Goal: Task Accomplishment & Management: Use online tool/utility

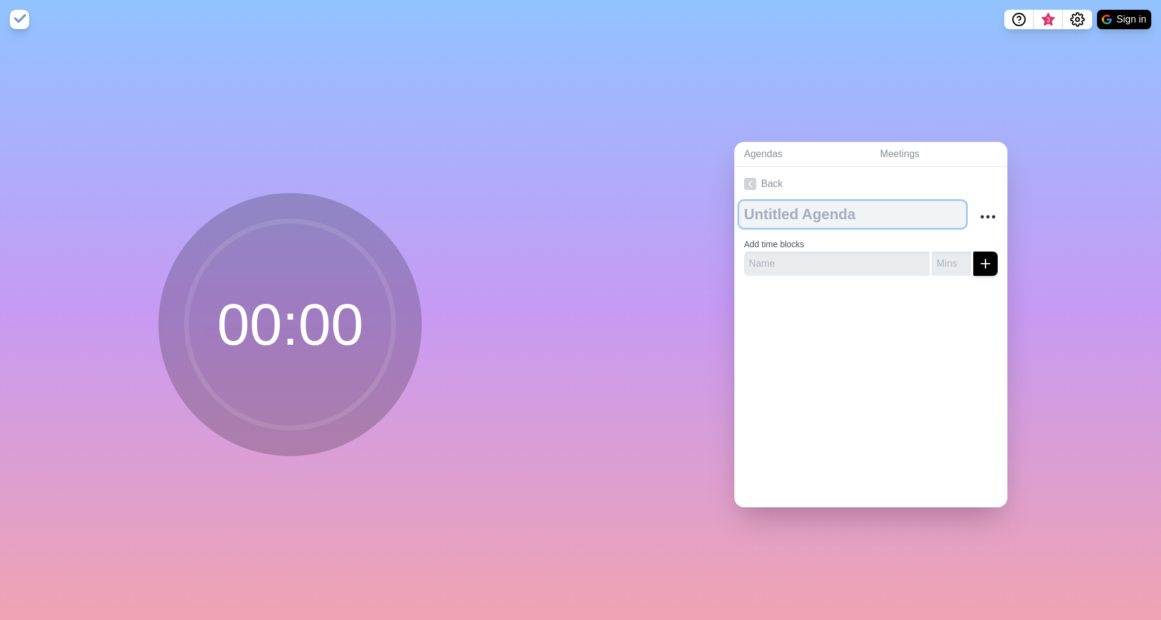
click at [842, 211] on textarea at bounding box center [852, 214] width 227 height 27
type textarea "CHD Brainstorm"
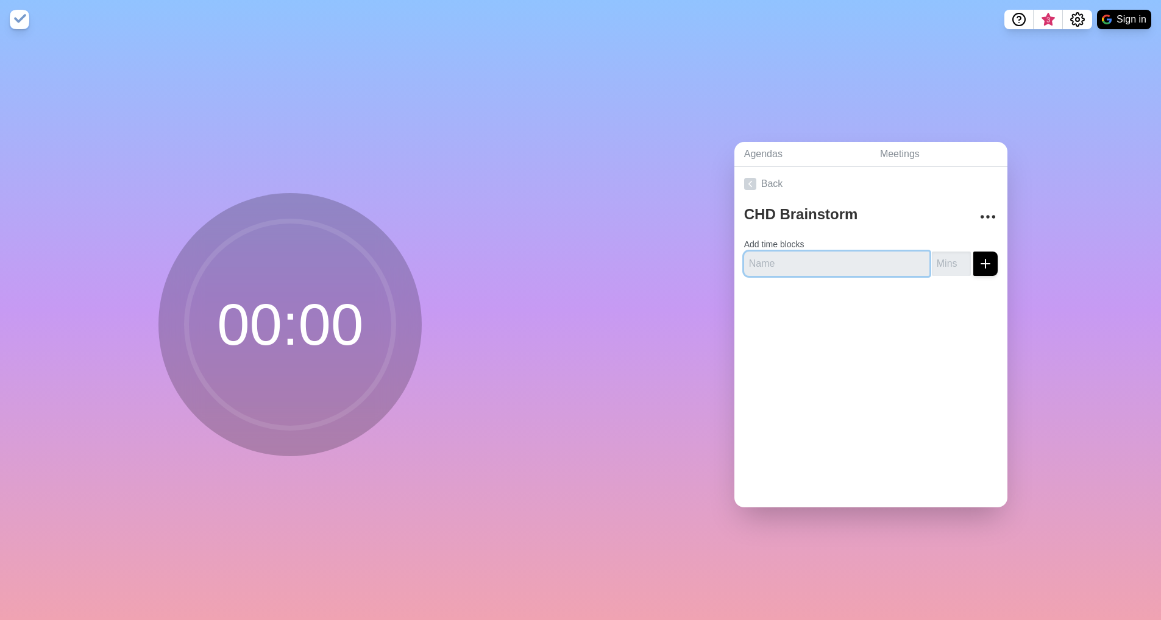
click at [758, 257] on input "text" at bounding box center [836, 264] width 185 height 24
type input "Name of Event/Tagline"
click at [941, 256] on input "number" at bounding box center [951, 264] width 39 height 24
type input "10"
click at [987, 258] on div "CHD Brainstorm Add time blocks Name of Event/Tagline 10" at bounding box center [870, 243] width 273 height 85
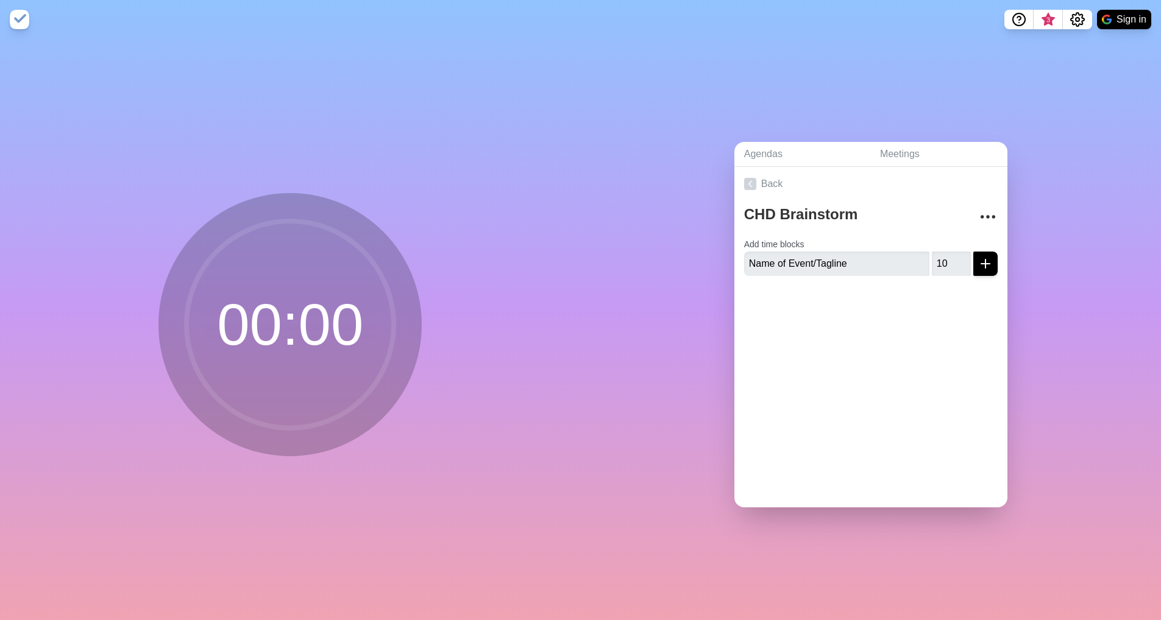
click at [978, 260] on icon "submit" at bounding box center [985, 264] width 15 height 15
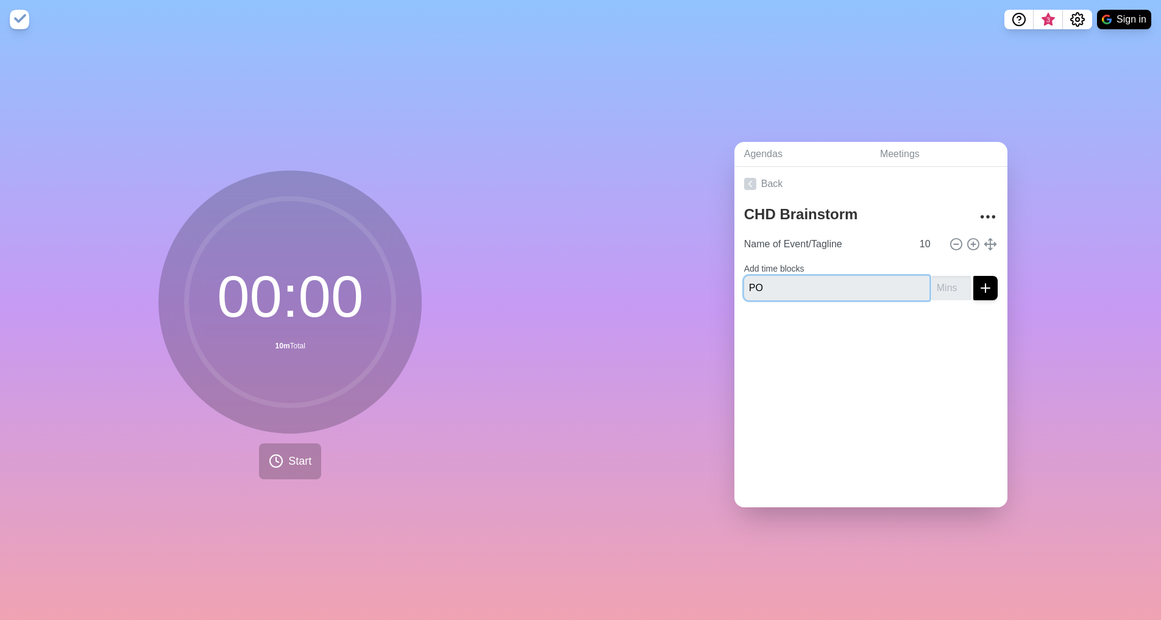
type input "P"
type input "Proposed Chairs"
click at [932, 287] on input "number" at bounding box center [951, 288] width 39 height 24
type input "7"
click at [978, 287] on icon "submit" at bounding box center [985, 288] width 15 height 15
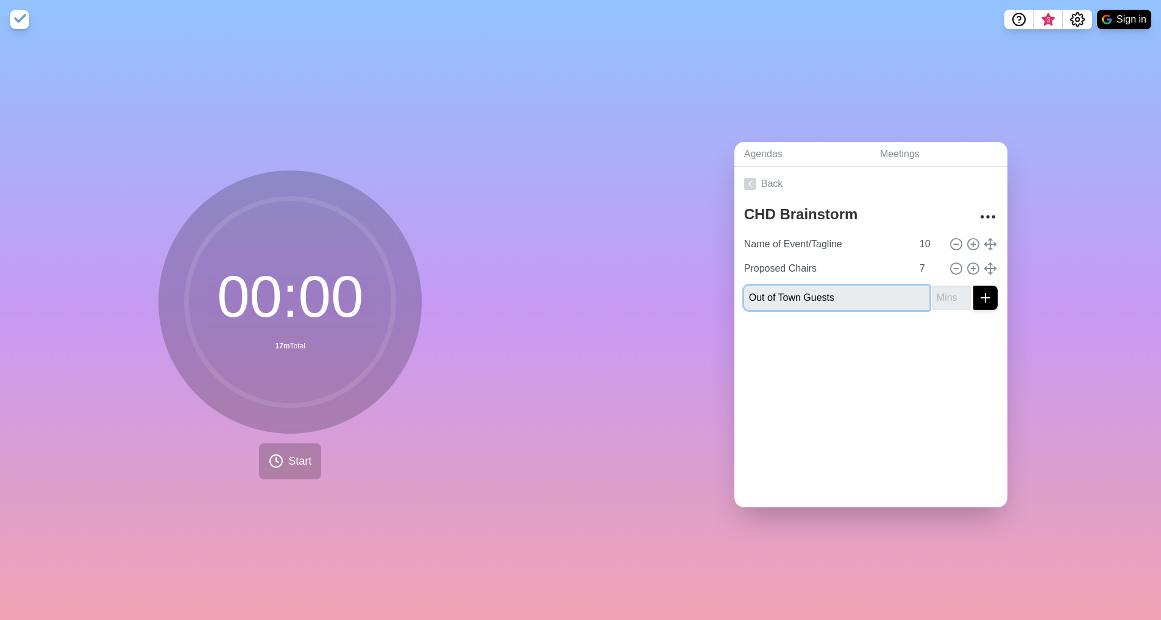
type input "Out of Town Guests"
type input "10"
click at [978, 294] on icon "submit" at bounding box center [985, 298] width 15 height 15
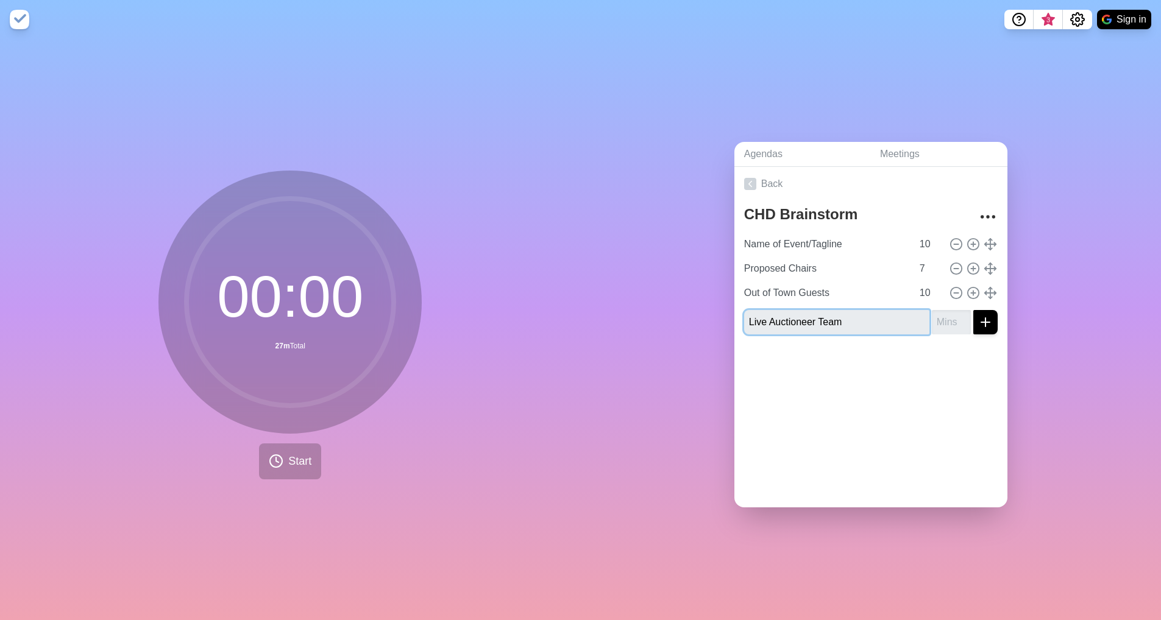
type input "Live Auctioneer Team"
click at [932, 322] on input "number" at bounding box center [951, 322] width 39 height 24
type input "8"
click at [978, 319] on icon "submit" at bounding box center [985, 322] width 15 height 15
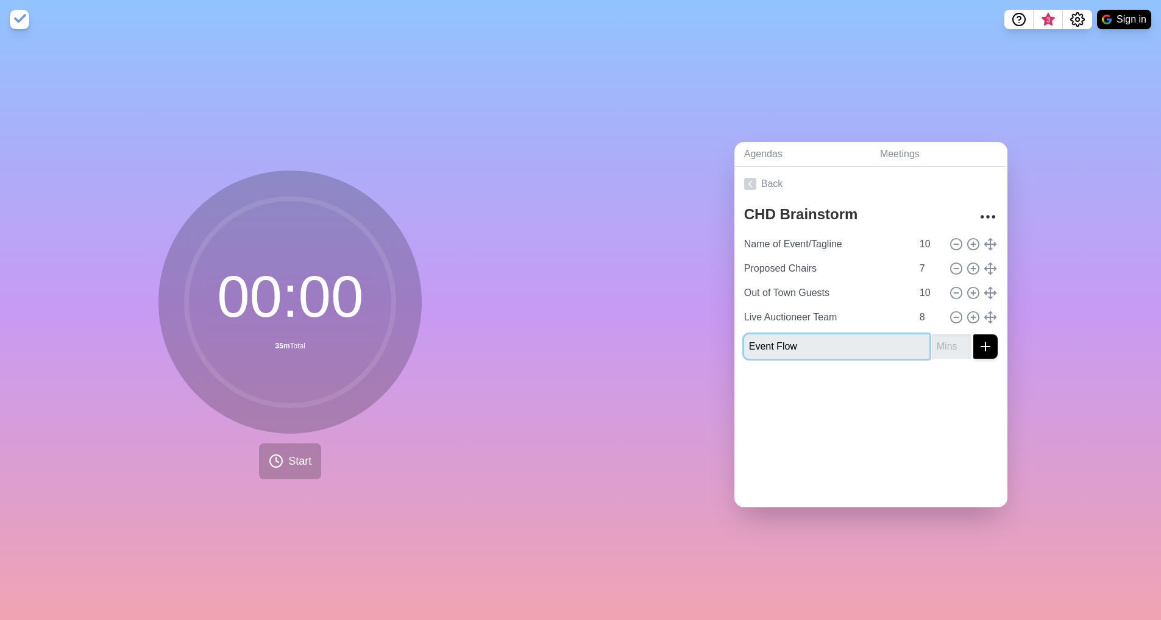
type input "Event Flow"
click at [932, 346] on input "number" at bounding box center [951, 347] width 39 height 24
type input "10"
click at [978, 343] on icon "submit" at bounding box center [985, 346] width 15 height 15
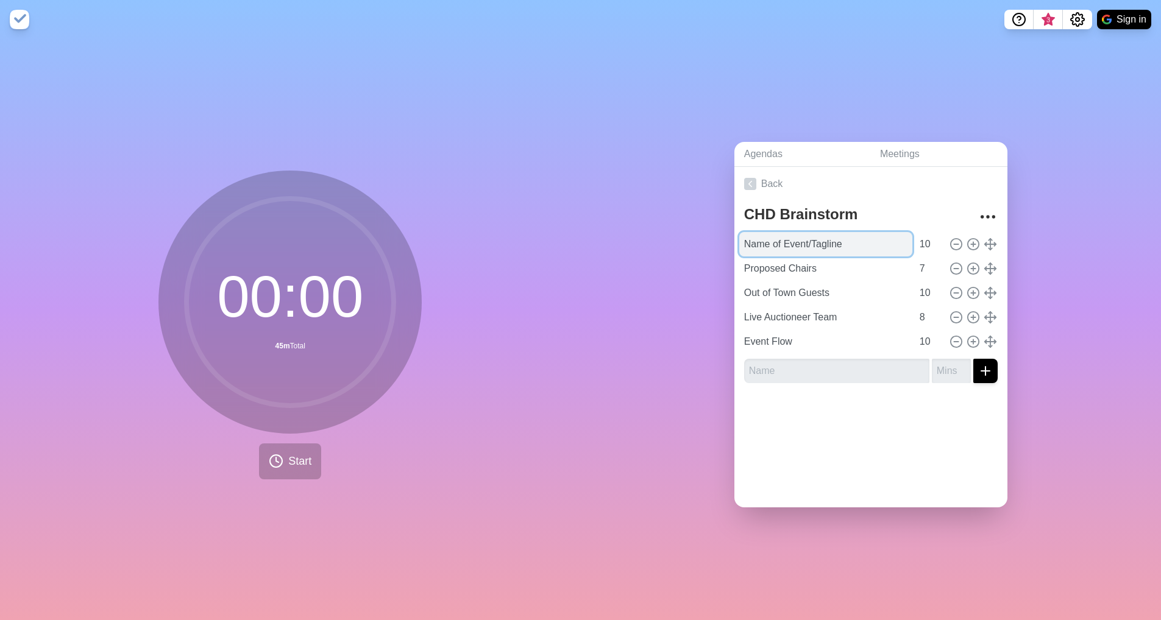
click at [740, 239] on input "Name of Event/Tagline" at bounding box center [825, 244] width 173 height 24
type input "Opening and Name of Event/Tagline"
click at [834, 426] on div at bounding box center [870, 417] width 273 height 49
click at [821, 367] on input "text" at bounding box center [836, 371] width 185 height 24
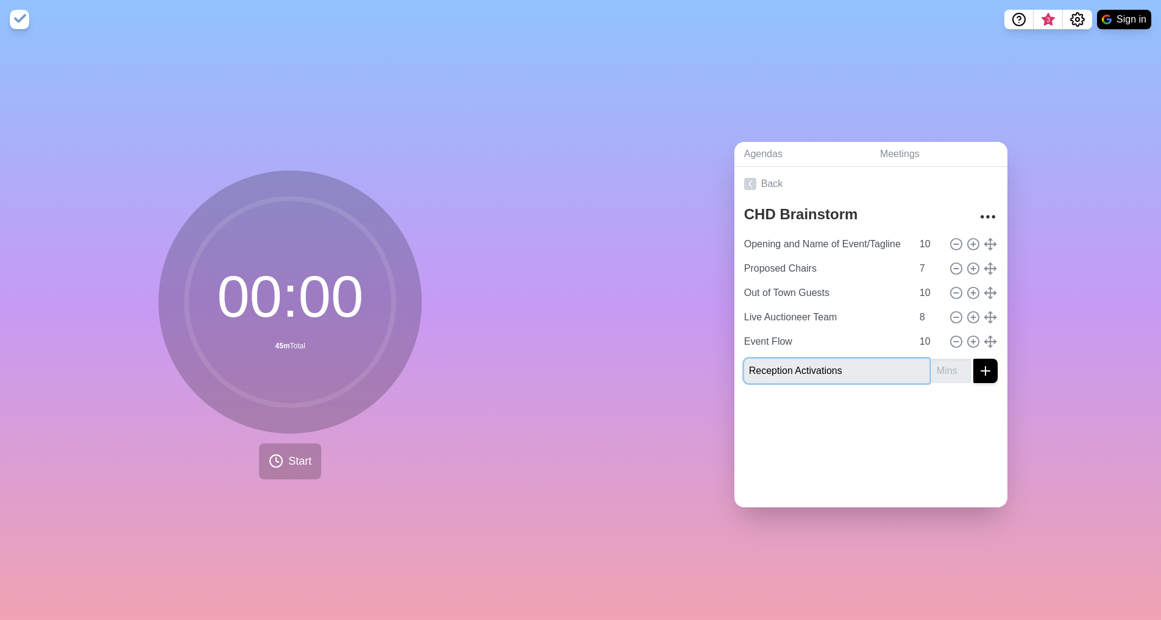
type input "Reception Activations"
click at [932, 366] on input "number" at bounding box center [951, 371] width 39 height 24
type input "15"
click at [981, 371] on line "submit" at bounding box center [985, 371] width 9 height 0
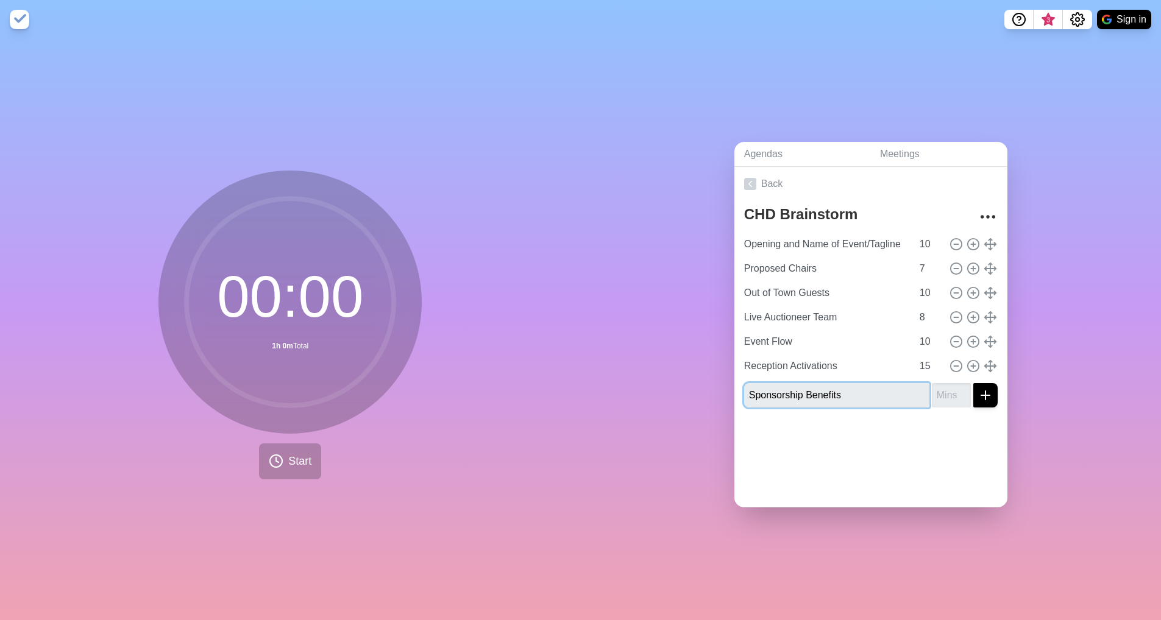
type input "Sponsorship Benefits"
click at [932, 395] on input "number" at bounding box center [951, 395] width 39 height 24
type input "20"
click at [985, 392] on line "submit" at bounding box center [985, 395] width 0 height 9
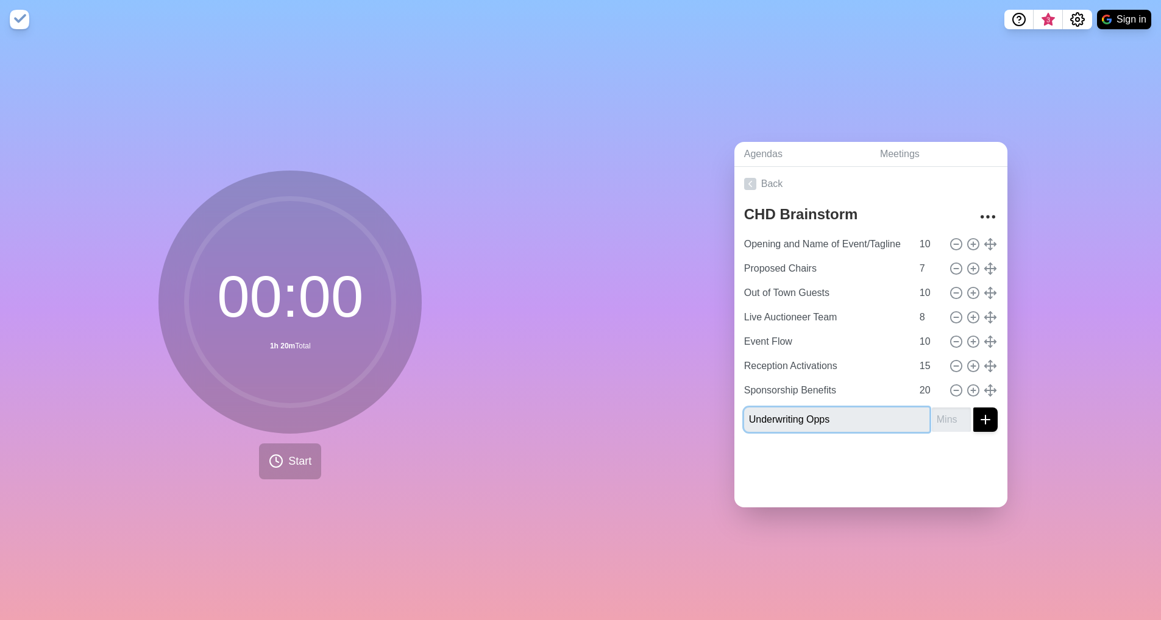
type input "Underwriting Opps"
click at [932, 419] on input "number" at bounding box center [951, 420] width 39 height 24
type input "20"
click at [978, 416] on icon "submit" at bounding box center [985, 420] width 15 height 15
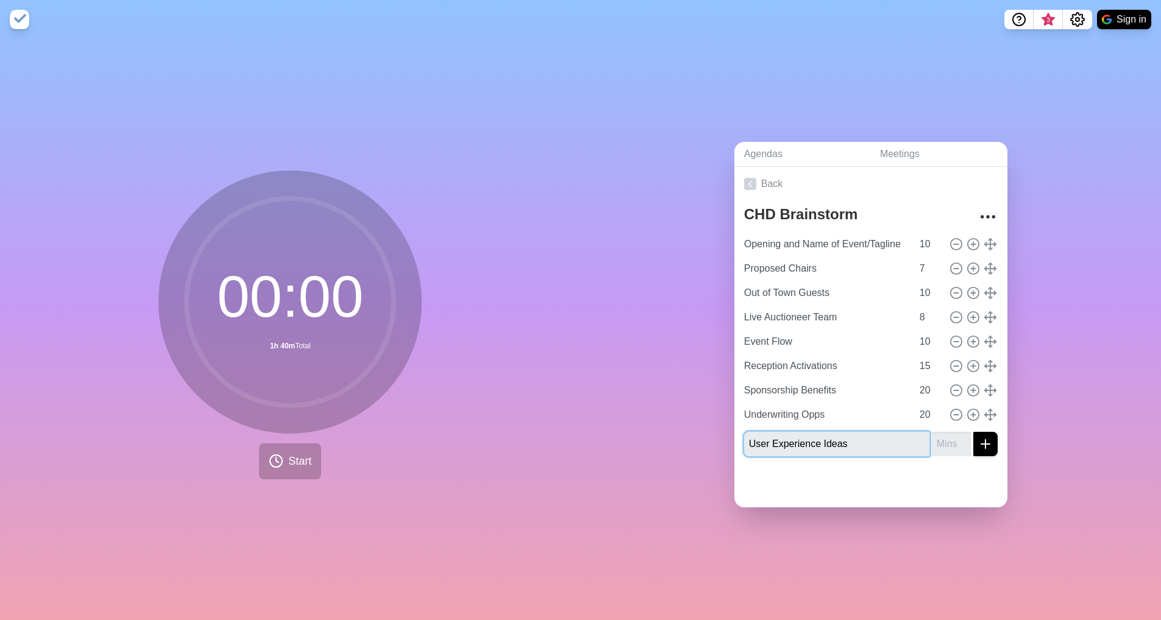
type input "User Experience Ideas"
click at [934, 445] on input "number" at bounding box center [951, 444] width 39 height 24
type input "20"
click at [917, 473] on div at bounding box center [870, 486] width 273 height 41
click at [1083, 476] on div "Agendas Meetings Back CHD Brainstorm Opening and Name of Event/Tagline 10 Propo…" at bounding box center [871, 329] width 581 height 581
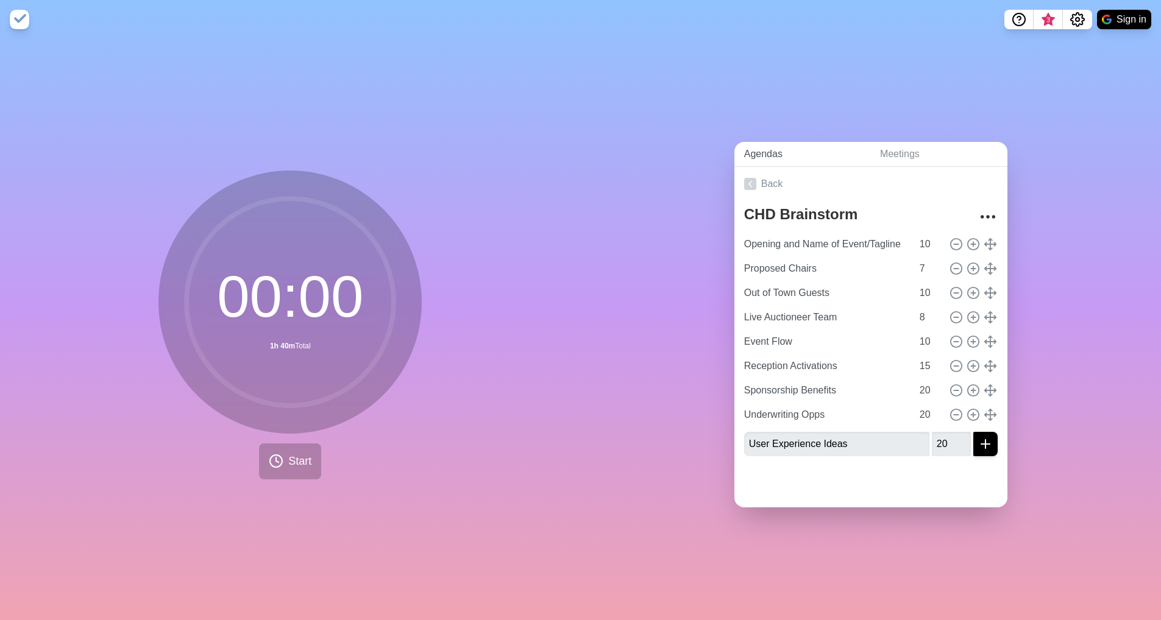
click at [768, 147] on link "Agendas" at bounding box center [802, 154] width 136 height 25
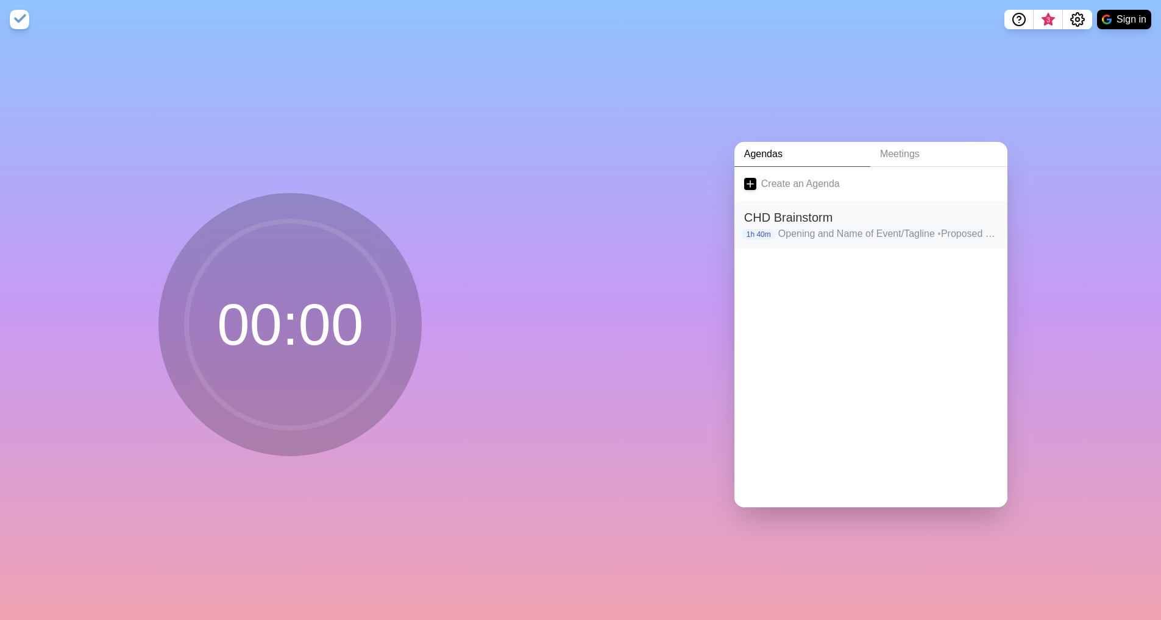
click at [795, 218] on h2 "CHD Brainstorm" at bounding box center [871, 217] width 254 height 18
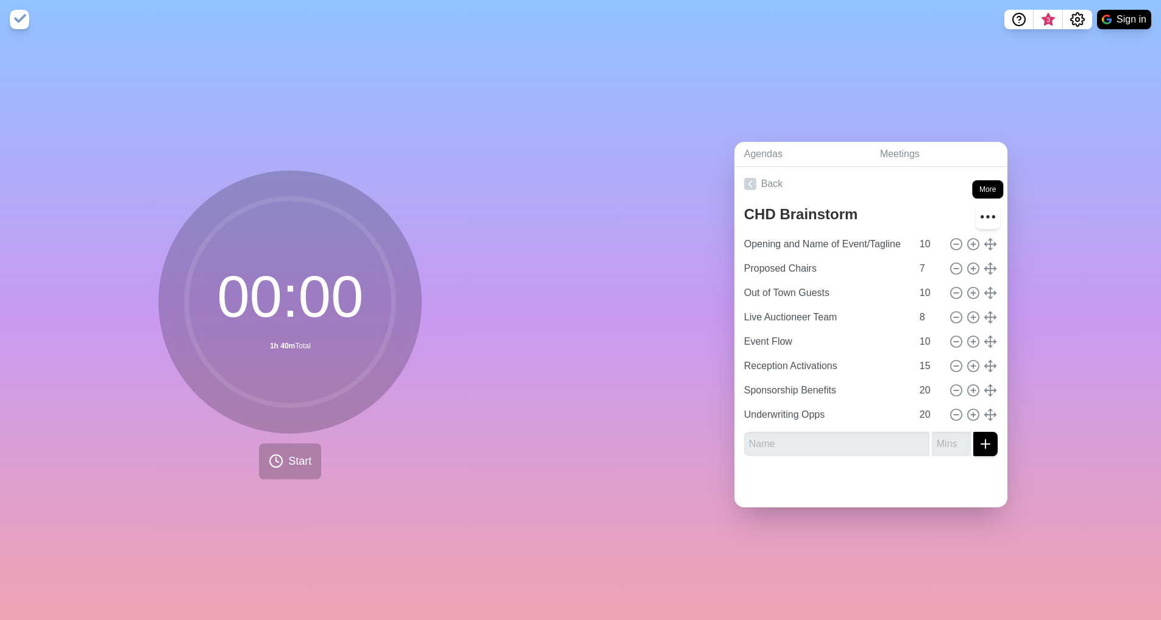
click at [978, 209] on icon "More" at bounding box center [988, 217] width 20 height 20
click at [906, 188] on link "Back" at bounding box center [870, 184] width 273 height 34
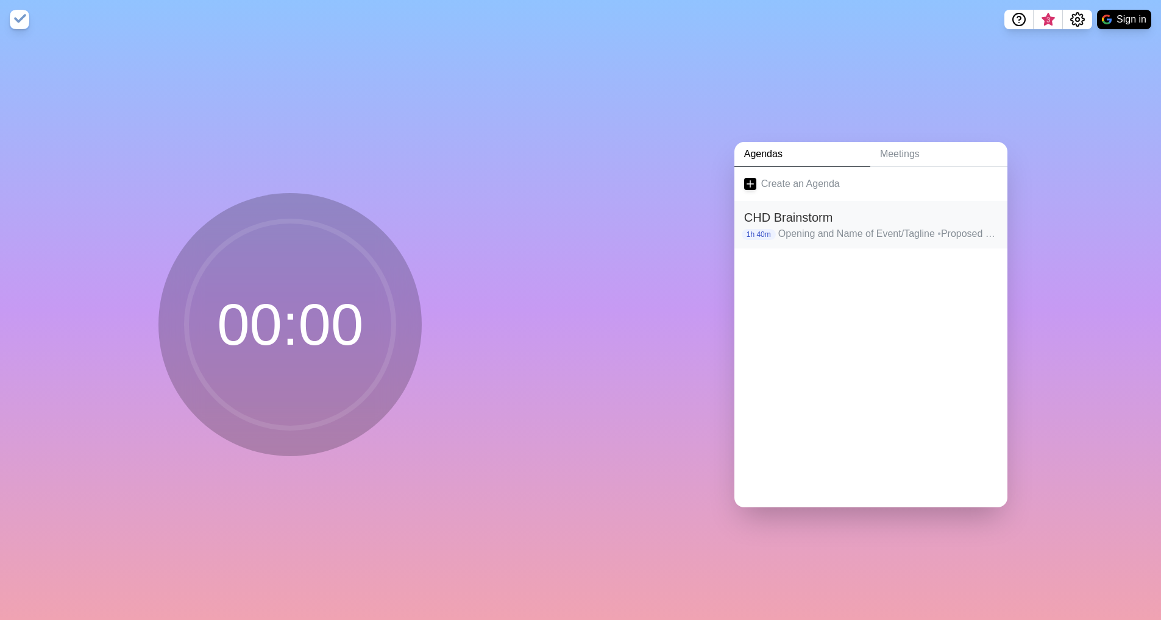
click at [801, 221] on h2 "CHD Brainstorm" at bounding box center [871, 217] width 254 height 18
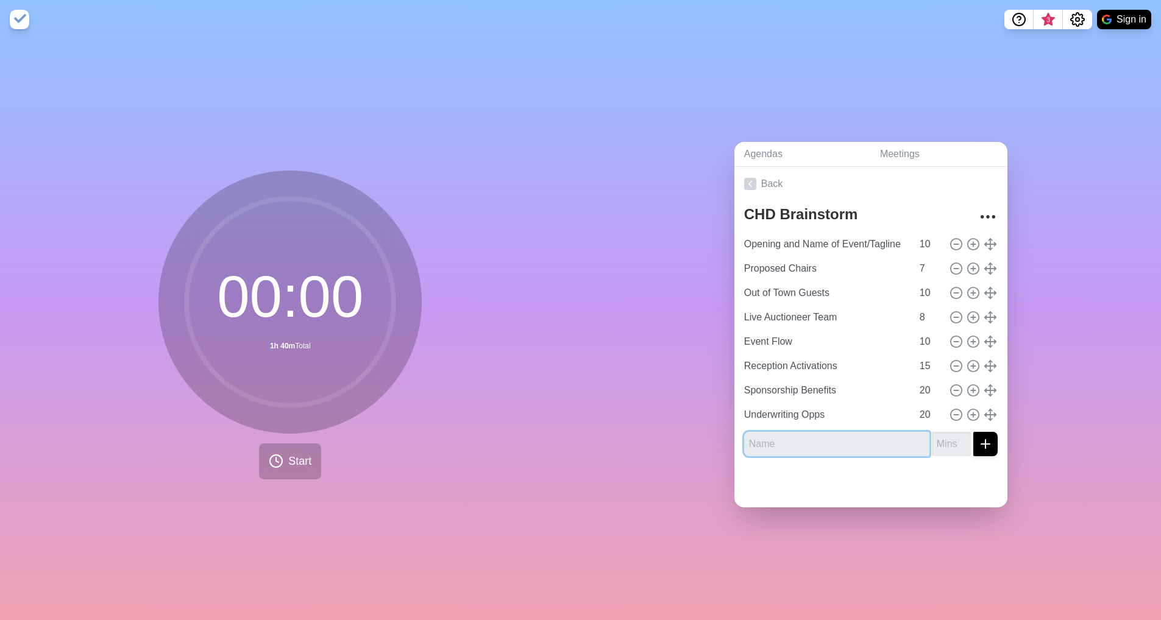
click at [832, 442] on input "text" at bounding box center [836, 444] width 185 height 24
type input "Opening"
click at [821, 466] on div at bounding box center [870, 486] width 273 height 41
click at [790, 440] on input "Opening" at bounding box center [836, 444] width 185 height 24
click at [932, 441] on input "number" at bounding box center [951, 444] width 39 height 24
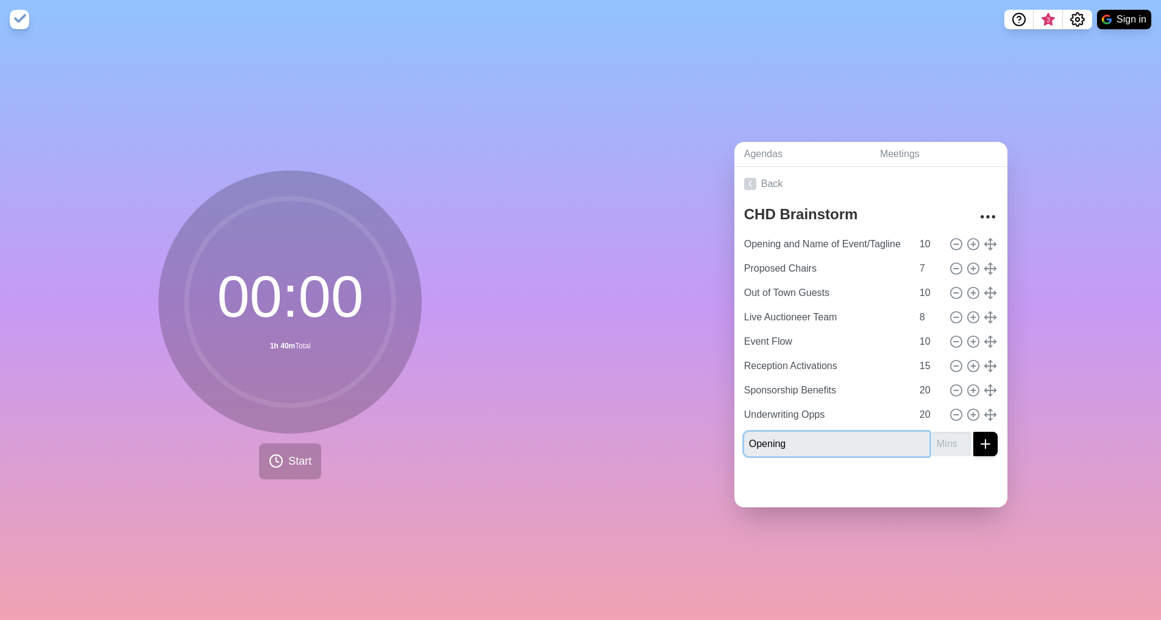
drag, startPoint x: 874, startPoint y: 442, endPoint x: 878, endPoint y: 431, distance: 11.6
click at [878, 432] on input "Opening" at bounding box center [836, 444] width 185 height 24
click at [862, 447] on input "Opening" at bounding box center [836, 444] width 185 height 24
click at [803, 444] on input "Opening" at bounding box center [836, 444] width 185 height 24
click at [932, 441] on input "number" at bounding box center [951, 444] width 39 height 24
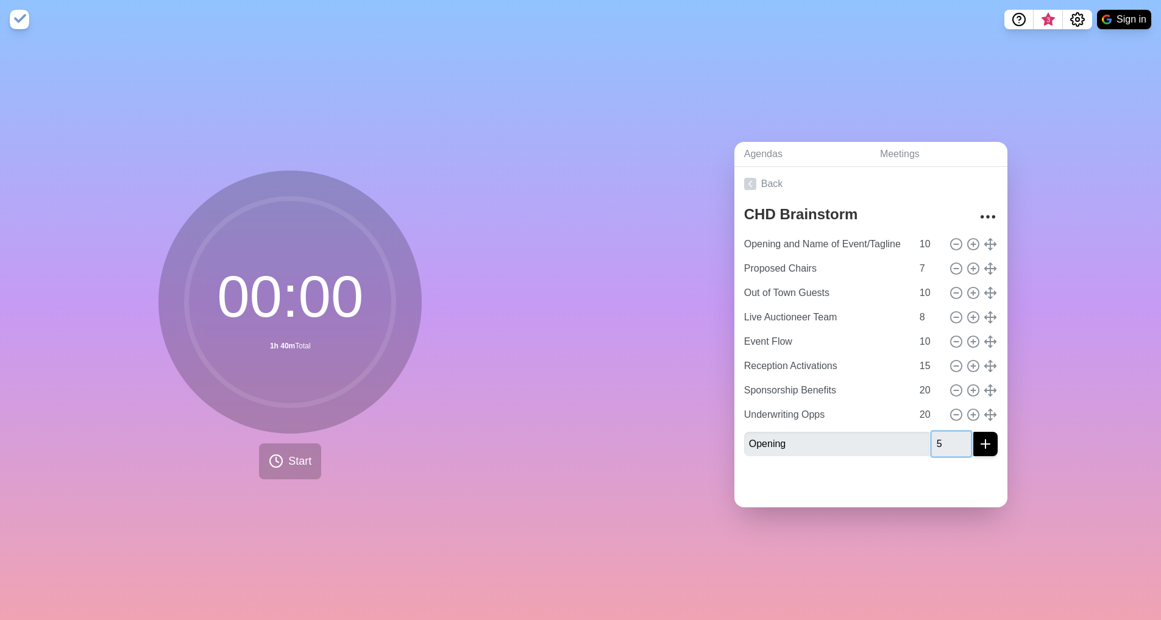
type input "5"
drag, startPoint x: 888, startPoint y: 496, endPoint x: 946, endPoint y: 473, distance: 62.7
click at [890, 495] on div at bounding box center [870, 486] width 273 height 41
click at [978, 439] on icon "submit" at bounding box center [985, 444] width 15 height 15
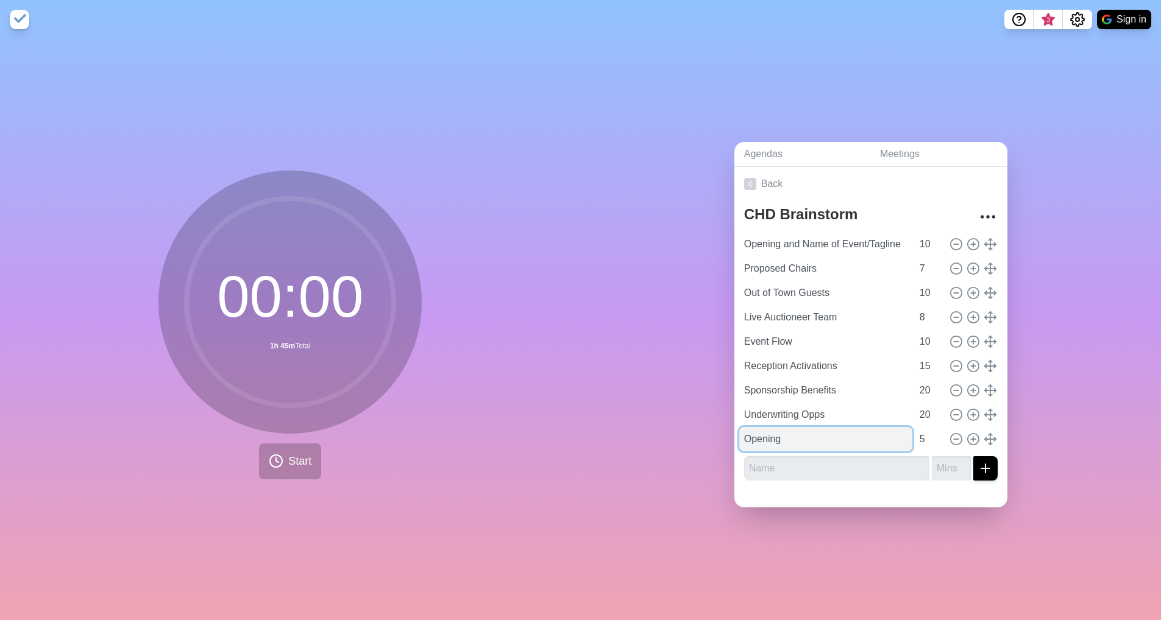
drag, startPoint x: 787, startPoint y: 438, endPoint x: 829, endPoint y: 436, distance: 41.5
click at [787, 438] on input "Opening" at bounding box center [825, 439] width 173 height 24
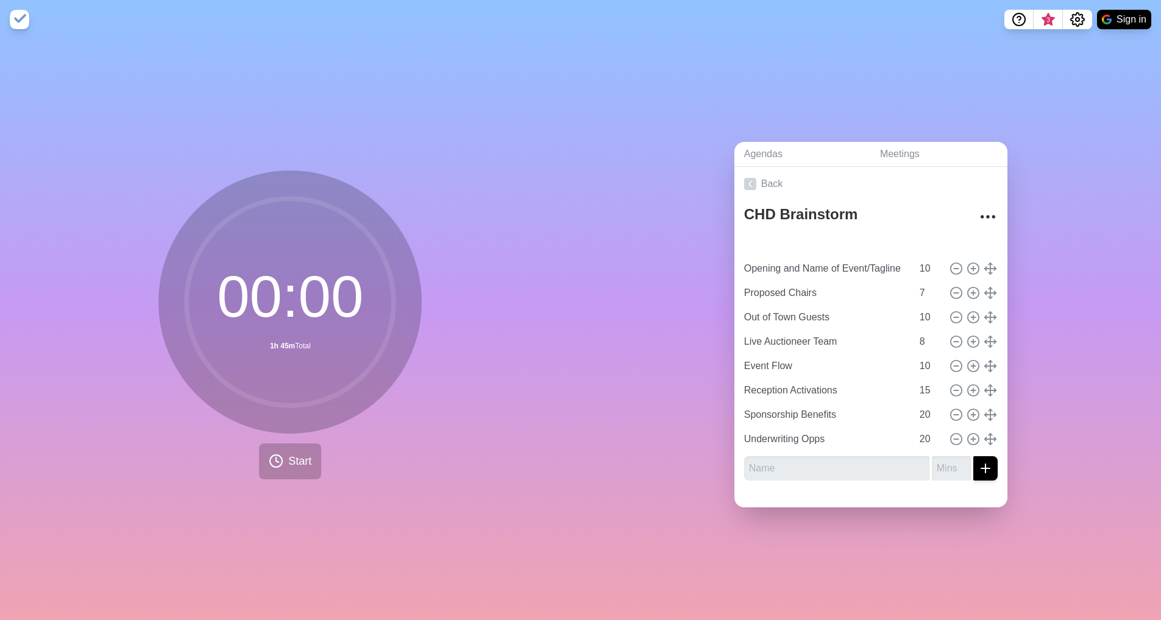
type input "Opening"
type input "5"
type input "Opening and Name of Event/Tagline"
type input "10"
type input "Proposed Chairs"
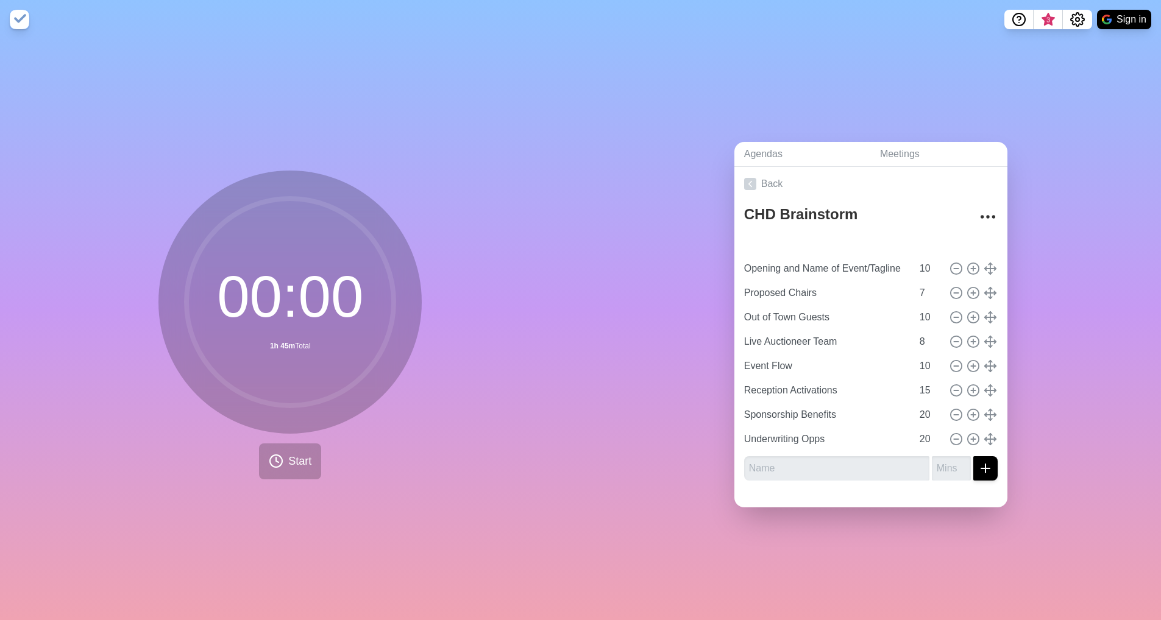
type input "7"
type input "Out of Town Guests"
type input "10"
type input "Live Auctioneer Team"
type input "8"
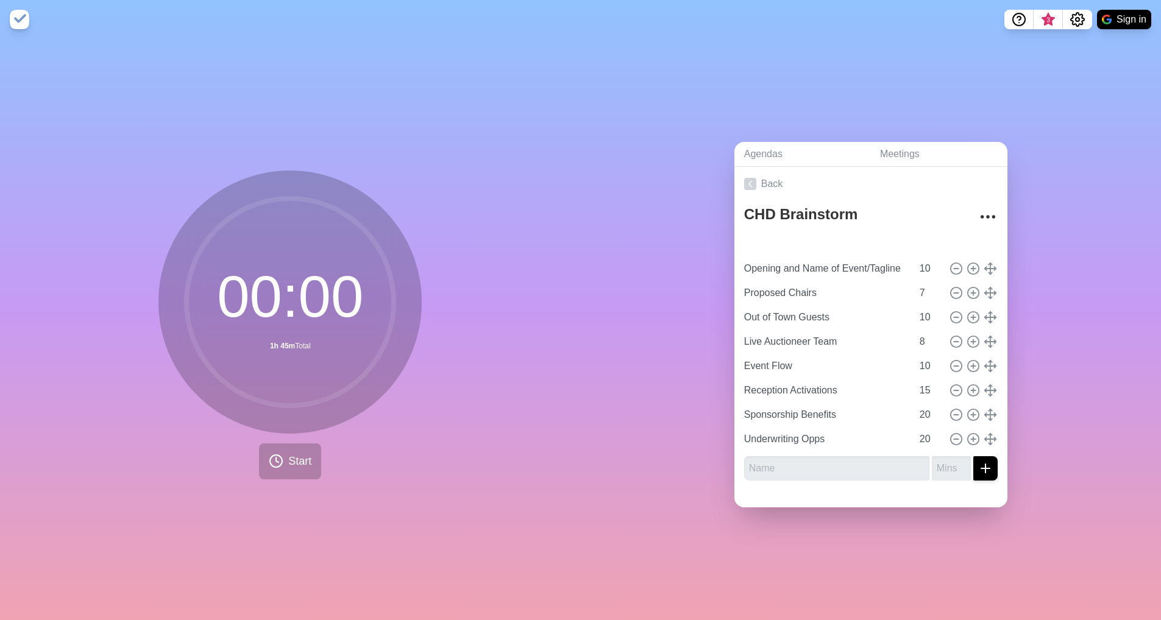
type input "Event Flow"
type input "10"
type input "Reception Activations"
type input "15"
type input "Sponsorship Benefits"
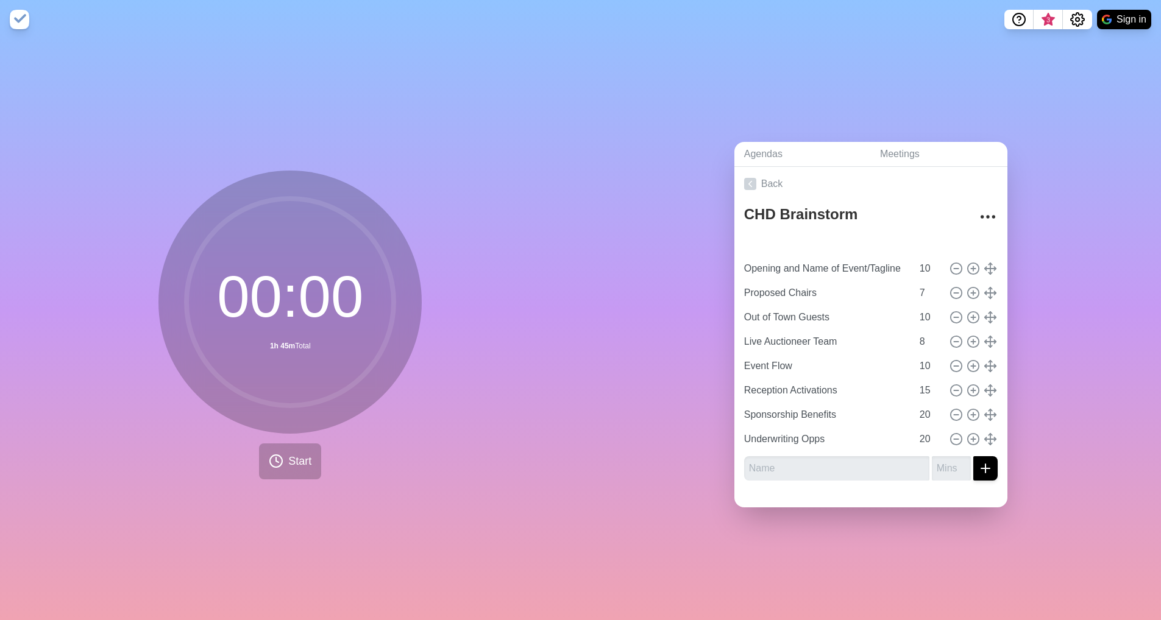
type input "Underwriting Opps"
type input "20"
click at [878, 191] on link "Back" at bounding box center [870, 184] width 273 height 34
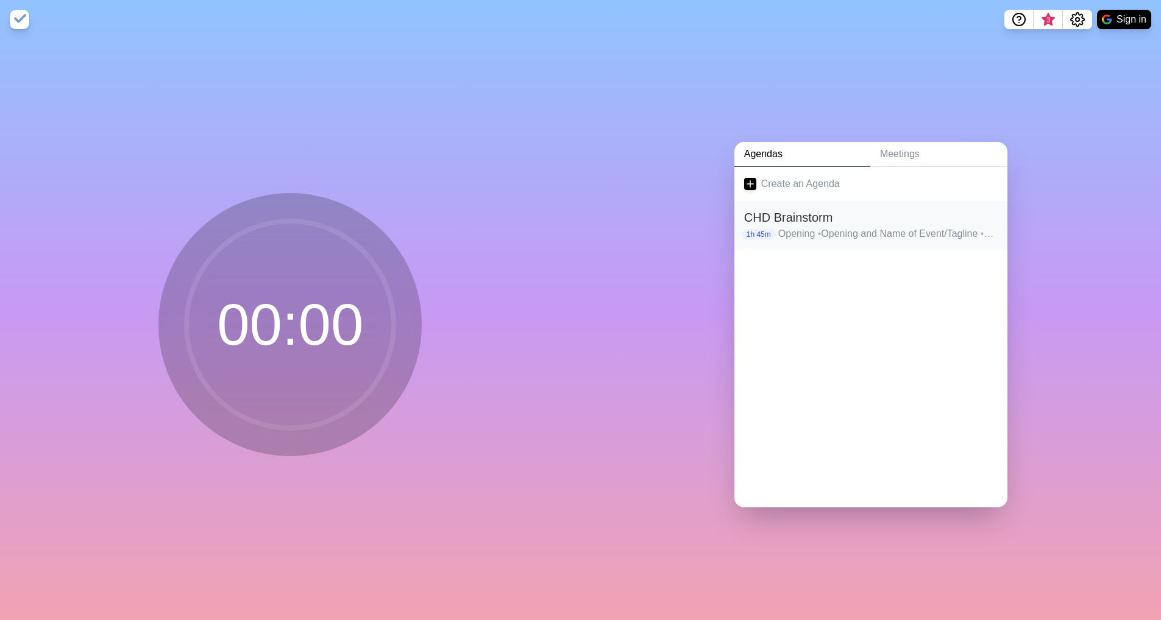
click at [863, 227] on p "Opening • Opening and Name of Event/Tagline • Proposed Chairs • Out of Town Gue…" at bounding box center [887, 234] width 219 height 15
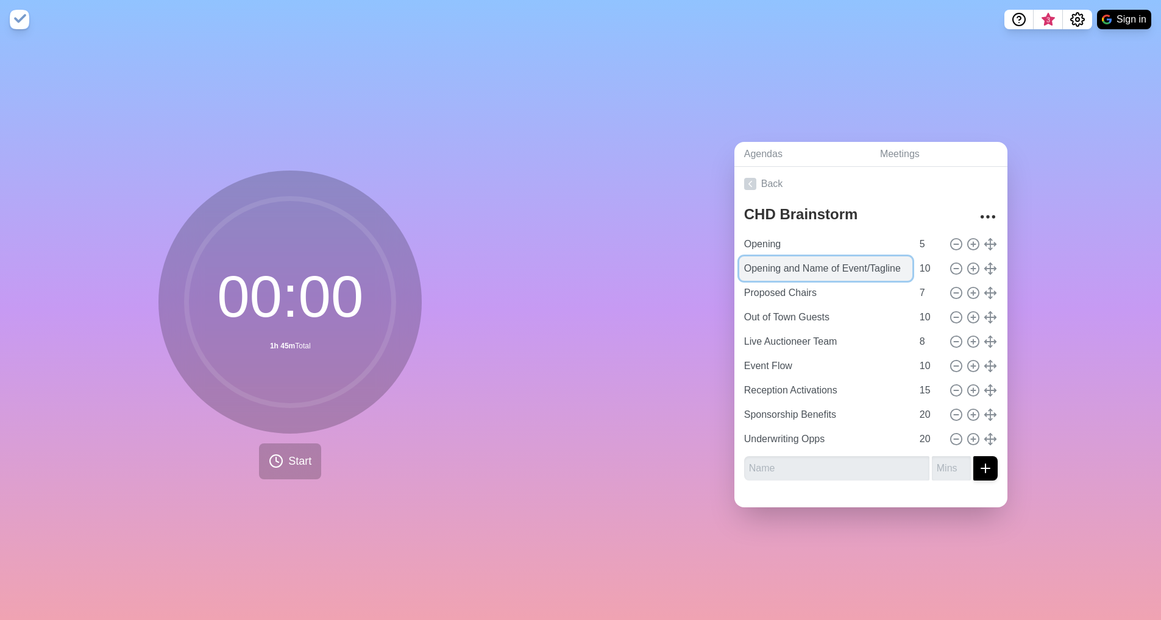
click at [822, 268] on input "Opening and Name of Event/Tagline" at bounding box center [825, 269] width 173 height 24
drag, startPoint x: 800, startPoint y: 264, endPoint x: 716, endPoint y: 264, distance: 83.5
click at [716, 264] on div "Agendas Meetings Back CHD Brainstorm Opening 5 Opening and Name of Event/Taglin…" at bounding box center [871, 329] width 581 height 581
type input "Name of Event/Tagline"
click at [817, 238] on input "Opening" at bounding box center [825, 244] width 173 height 24
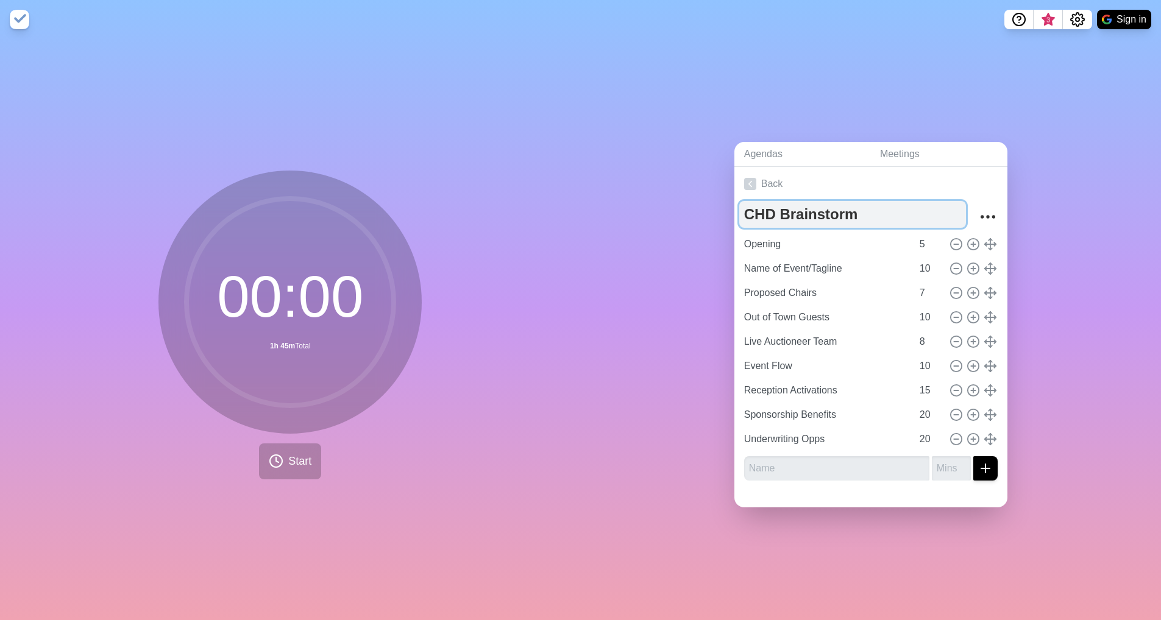
click at [923, 201] on textarea "CHD Brainstorm" at bounding box center [852, 214] width 227 height 27
click at [965, 184] on link "Back" at bounding box center [870, 184] width 273 height 34
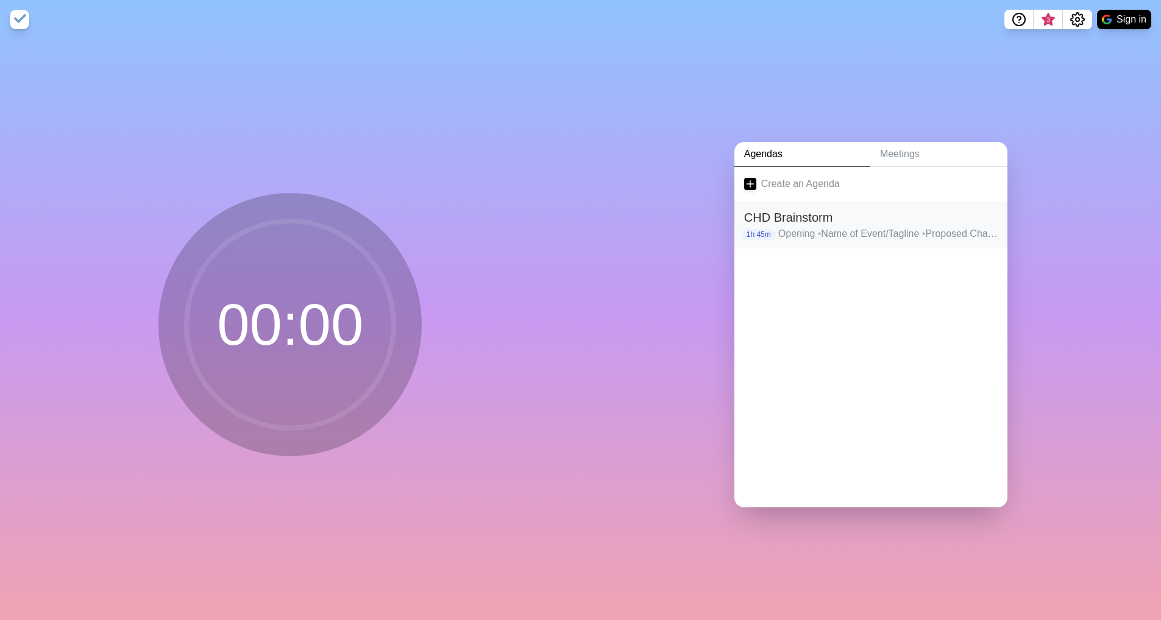
click at [831, 227] on p "Opening • Name of Event/Tagline • Proposed Chairs • Out of Town Guests • Live A…" at bounding box center [887, 234] width 219 height 15
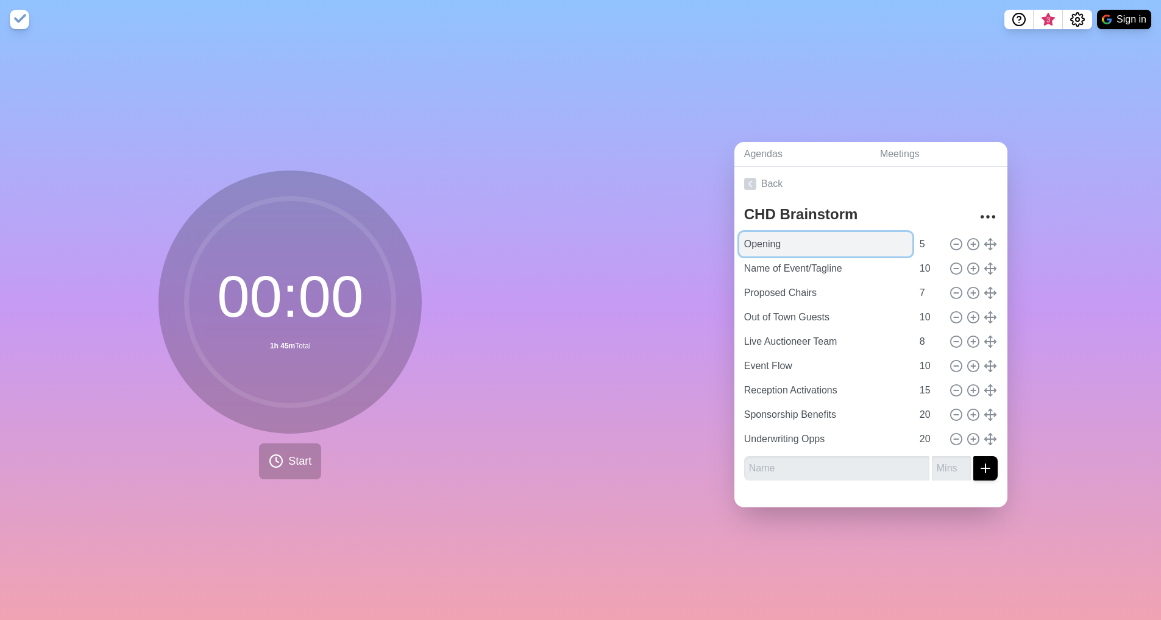
click at [785, 245] on input "Opening" at bounding box center [825, 244] width 173 height 24
type input "Opening Remarks"
click at [937, 193] on link "Back" at bounding box center [870, 184] width 273 height 34
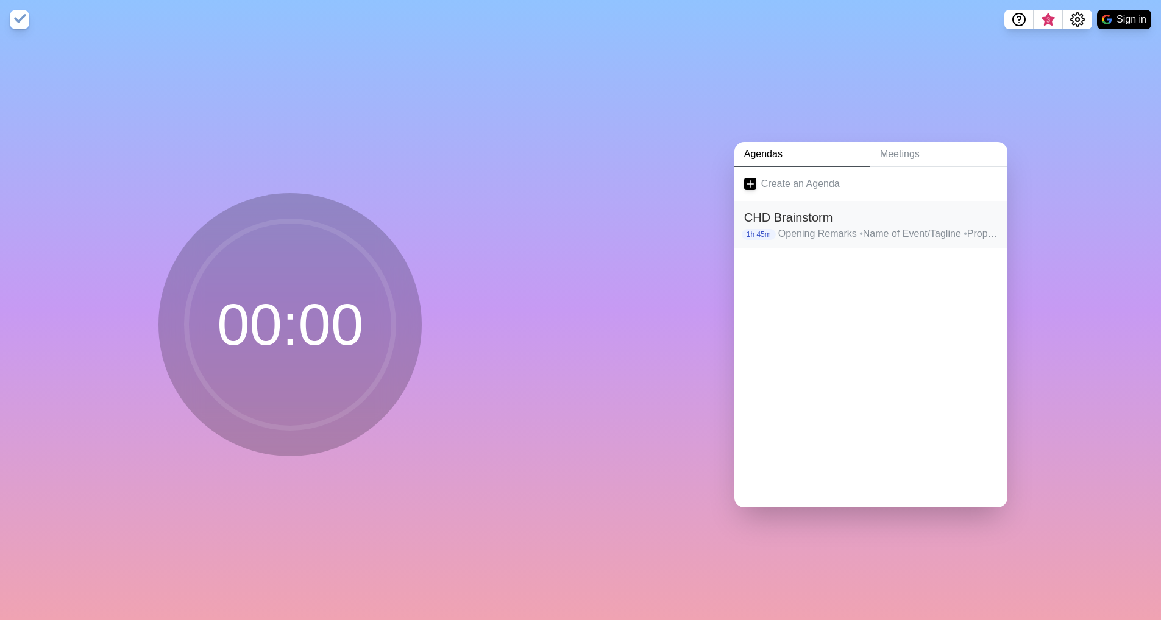
click at [837, 219] on h2 "CHD Brainstorm" at bounding box center [871, 217] width 254 height 18
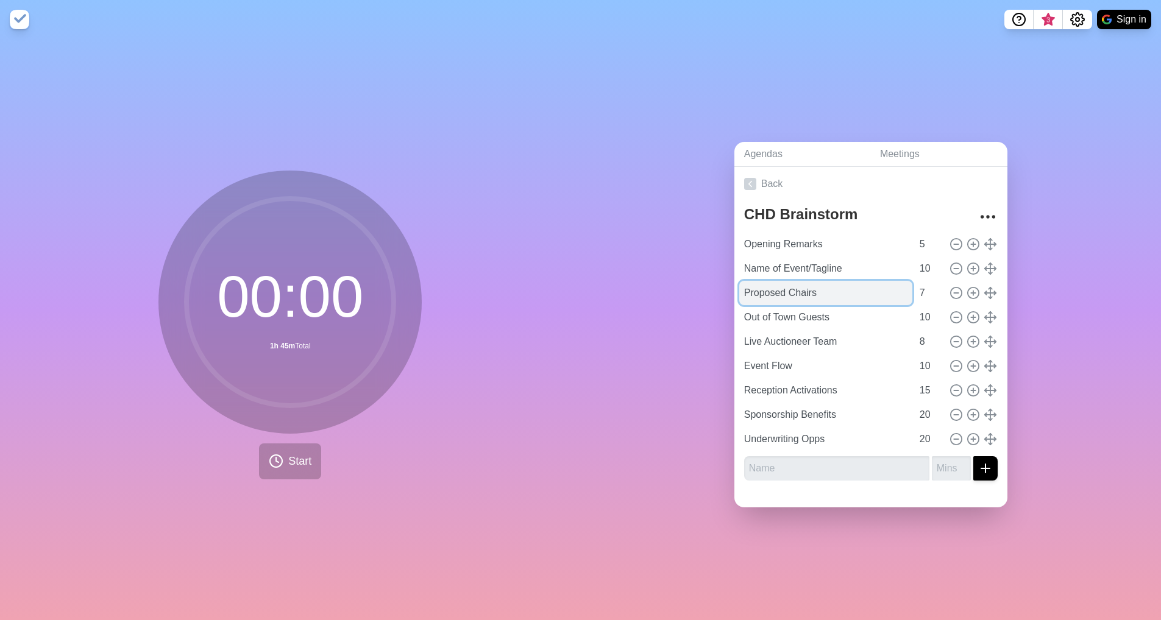
click at [845, 293] on input "Proposed Chairs" at bounding box center [825, 293] width 173 height 24
type input "Proposed Chairs and Key People"
click at [915, 289] on input "7" at bounding box center [929, 293] width 29 height 24
type input "15"
click at [934, 192] on link "Back" at bounding box center [870, 184] width 273 height 34
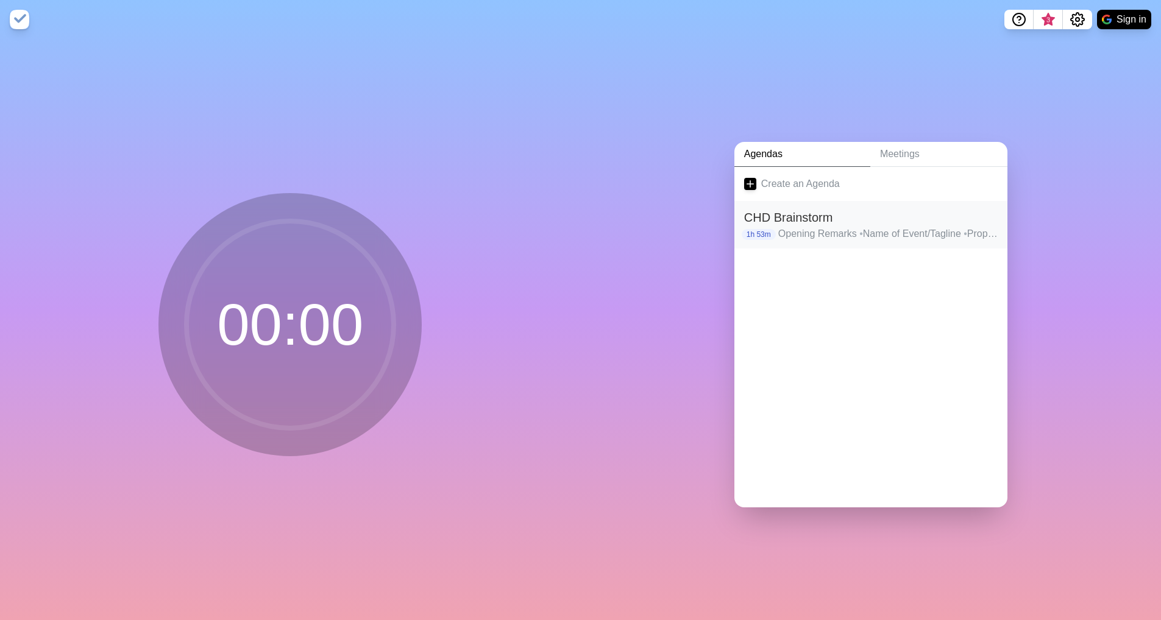
click at [816, 221] on h2 "CHD Brainstorm" at bounding box center [871, 217] width 254 height 18
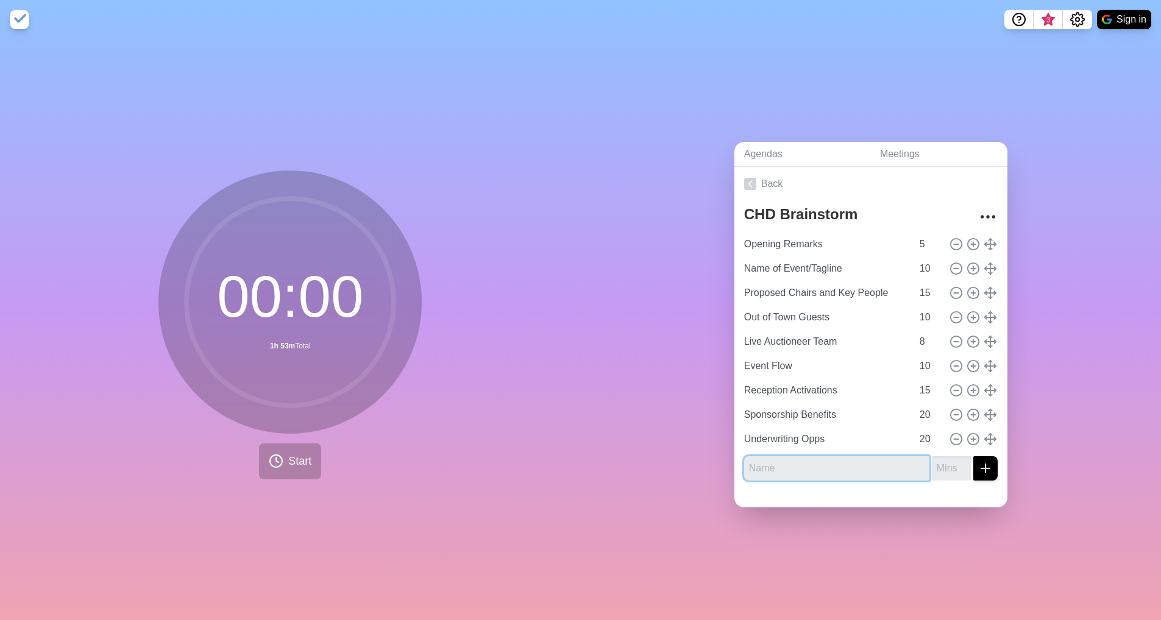
click at [812, 466] on input "text" at bounding box center [836, 468] width 185 height 24
type input "Misc."
click at [932, 464] on input "number" at bounding box center [951, 468] width 39 height 24
type input "7"
click at [888, 184] on link "Back" at bounding box center [870, 184] width 273 height 34
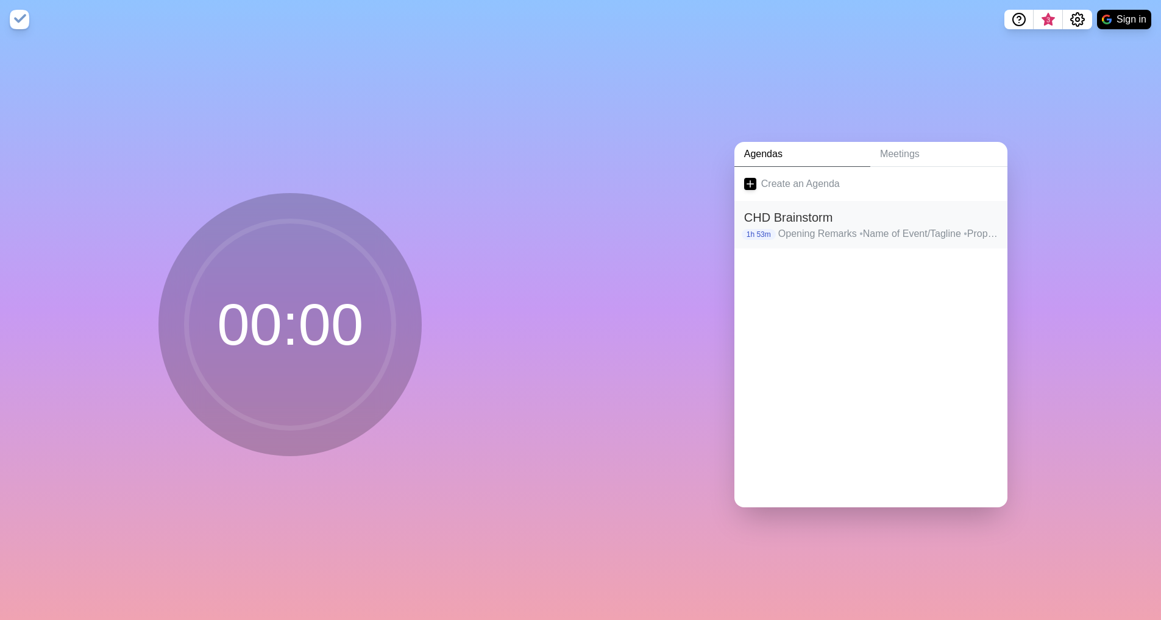
click at [827, 227] on p "Opening Remarks • Name of Event/Tagline • Proposed Chairs and Key People • Out …" at bounding box center [887, 234] width 219 height 15
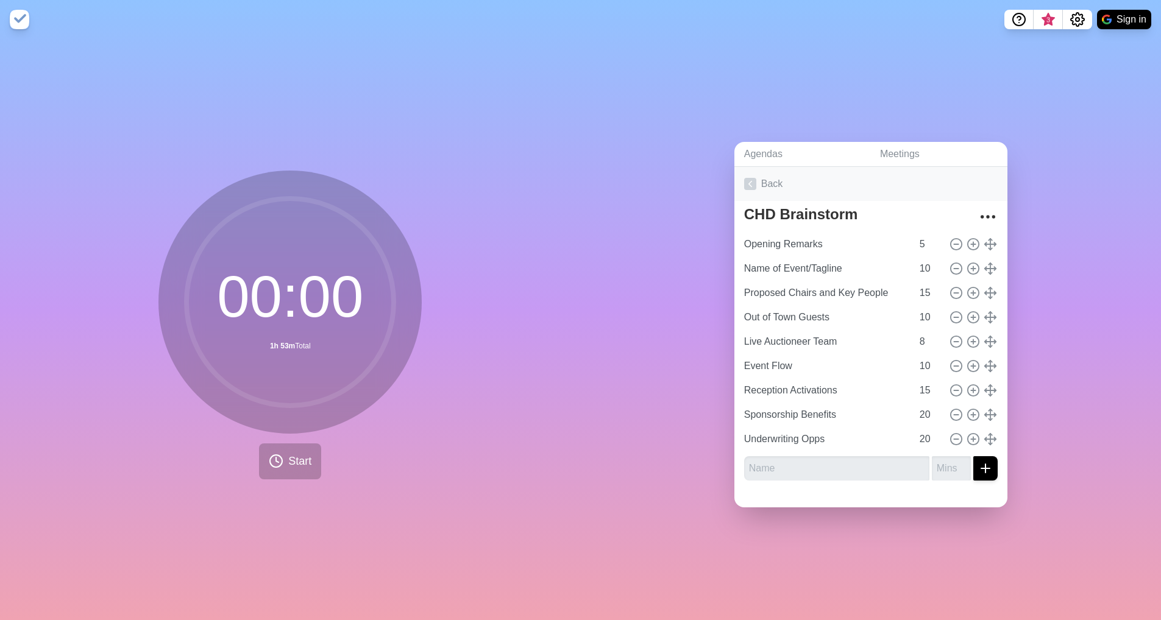
click at [760, 181] on link "Back" at bounding box center [870, 184] width 273 height 34
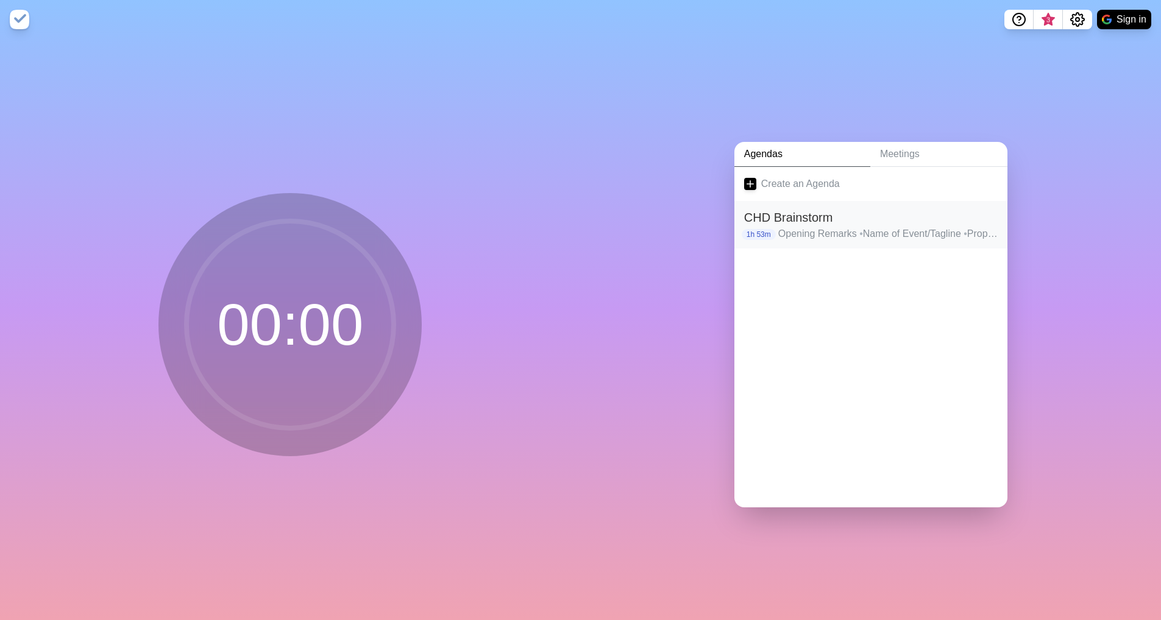
click at [848, 231] on p "Opening Remarks • Name of Event/Tagline • Proposed Chairs and Key People • Out …" at bounding box center [887, 234] width 219 height 15
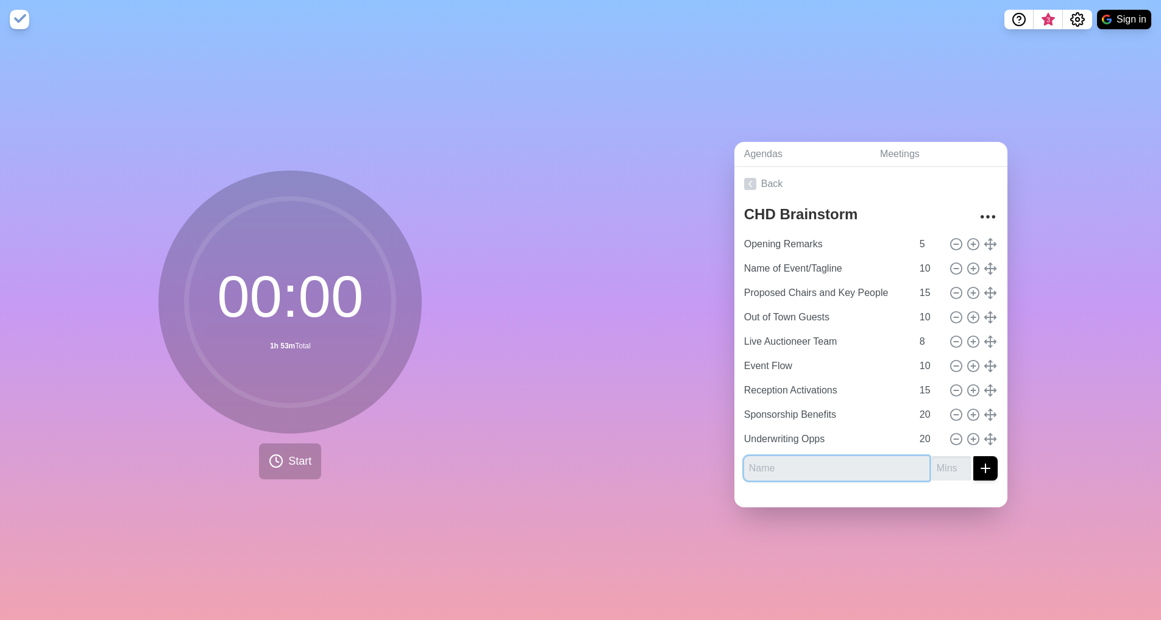
click at [859, 470] on input "text" at bounding box center [836, 468] width 185 height 24
type input "Misc"
click at [932, 466] on input "number" at bounding box center [951, 468] width 39 height 24
type input "7"
click at [910, 499] on div at bounding box center [870, 499] width 273 height 17
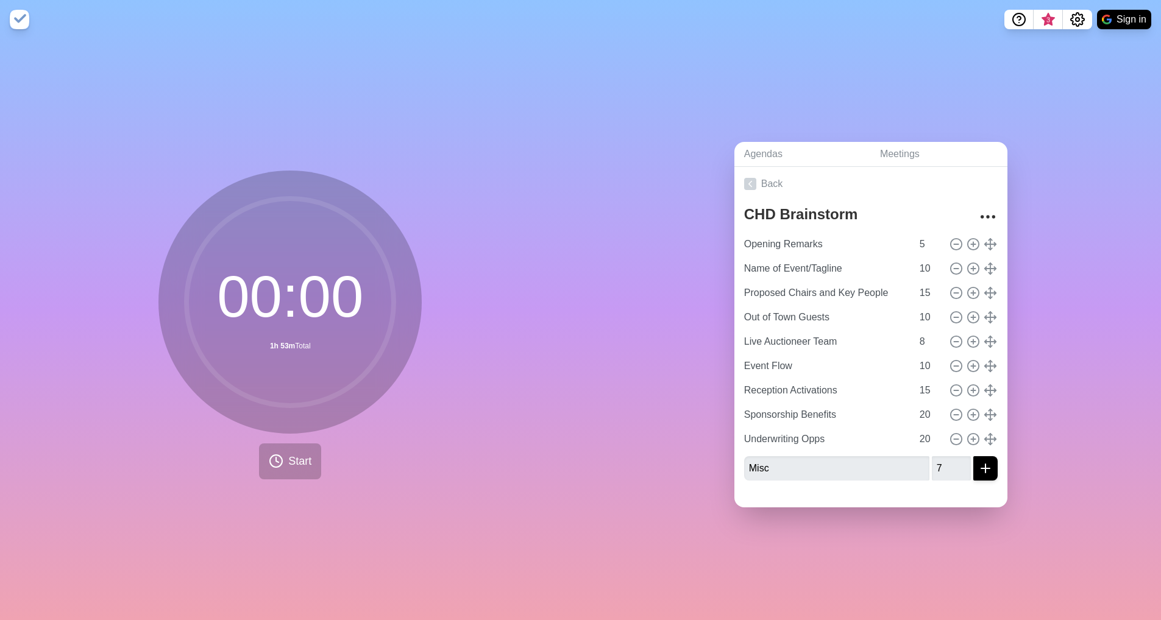
click at [978, 469] on icon "submit" at bounding box center [985, 468] width 15 height 15
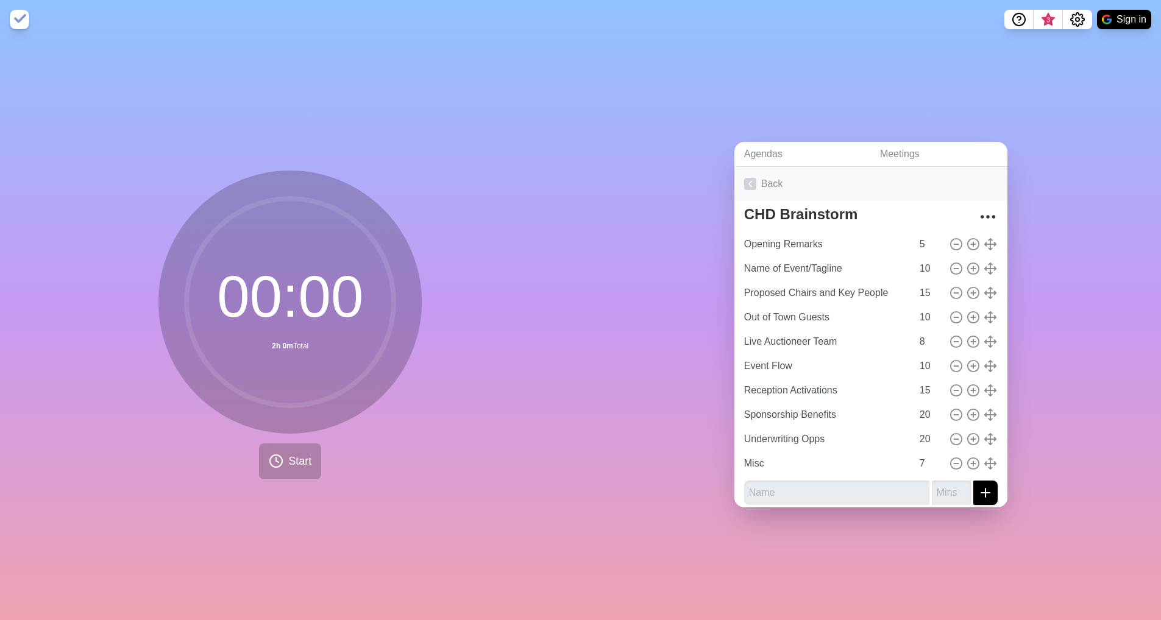
click at [754, 180] on link "Back" at bounding box center [870, 184] width 273 height 34
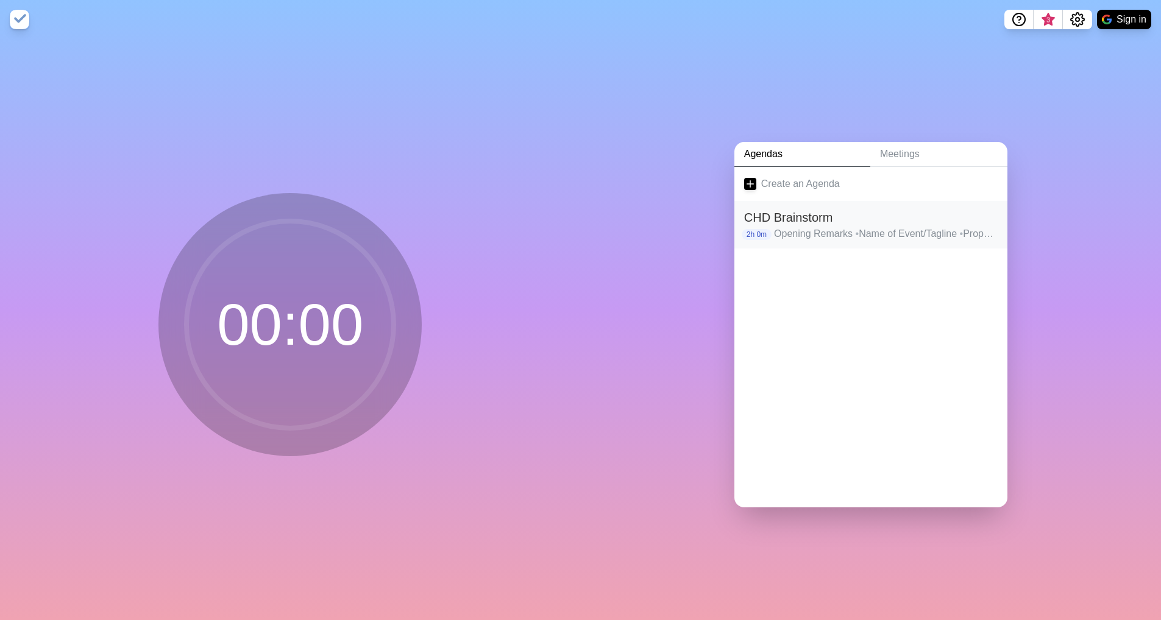
click at [848, 227] on p "Opening Remarks • Name of Event/Tagline • Proposed Chairs and Key People • Out …" at bounding box center [886, 234] width 224 height 15
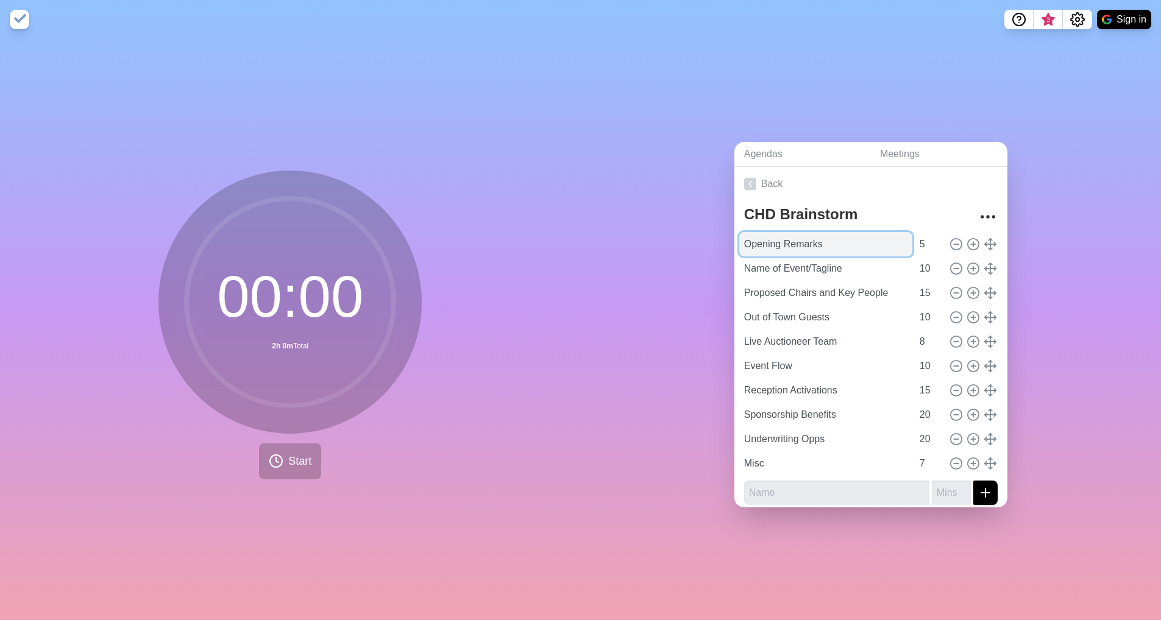
click at [817, 243] on input "Opening Remarks" at bounding box center [825, 244] width 173 height 24
click at [479, 321] on div "00 : 00 2h 0m Total Start" at bounding box center [290, 329] width 581 height 581
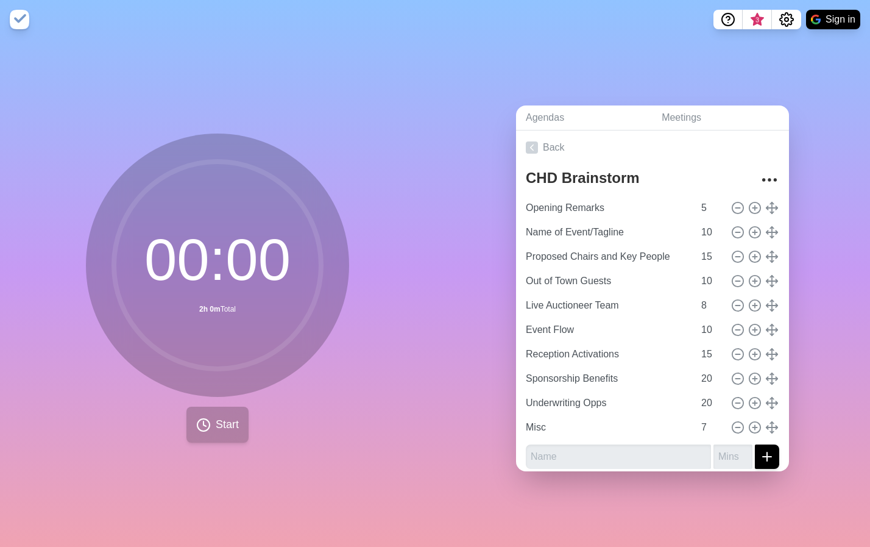
click at [210, 426] on button "Start" at bounding box center [217, 424] width 62 height 36
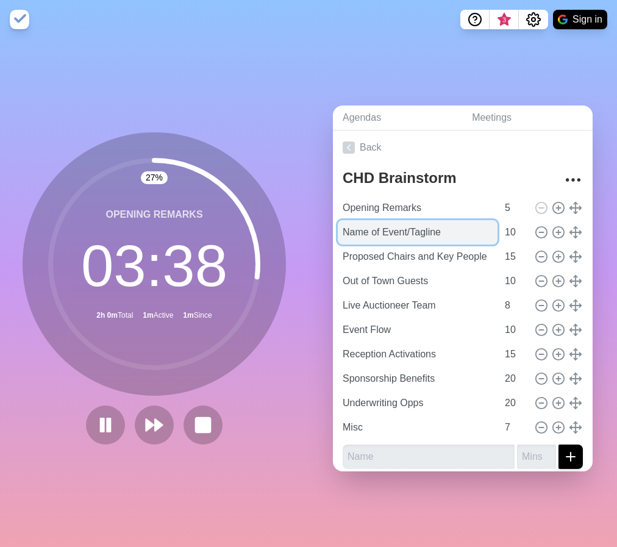
click at [402, 228] on input "Name of Event/Tagline" at bounding box center [418, 232] width 160 height 24
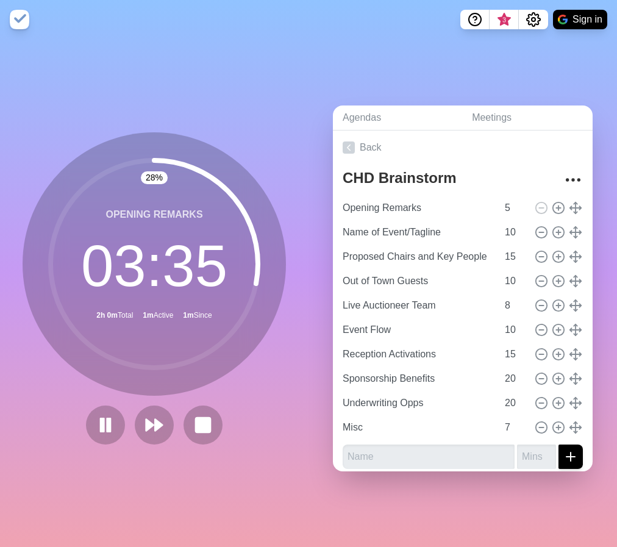
click at [270, 361] on icon at bounding box center [154, 264] width 244 height 244
click at [145, 429] on icon at bounding box center [154, 424] width 21 height 21
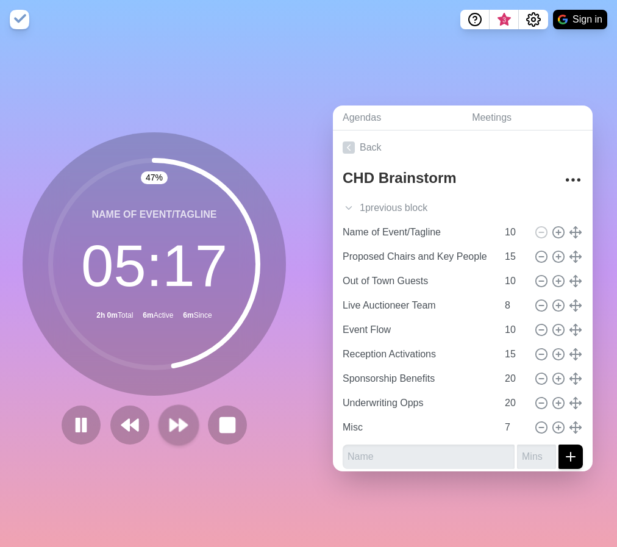
click at [179, 421] on polygon at bounding box center [183, 425] width 8 height 12
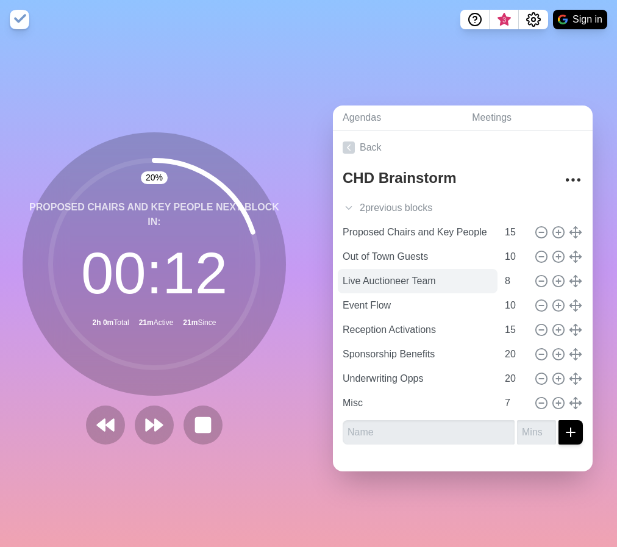
click at [147, 420] on polygon at bounding box center [149, 425] width 7 height 12
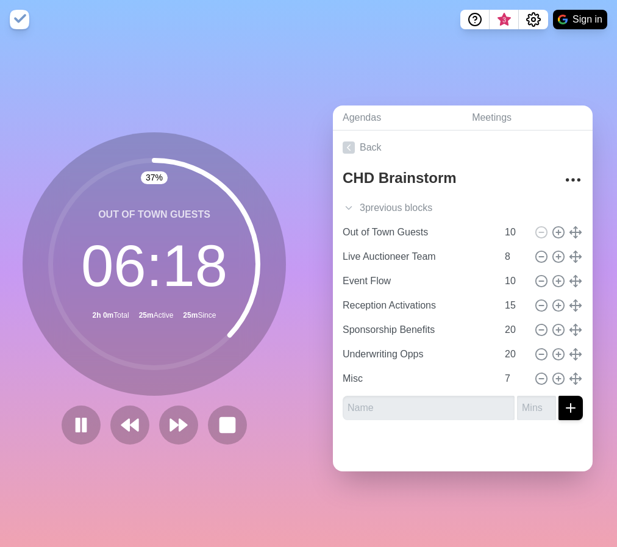
drag, startPoint x: 438, startPoint y: 278, endPoint x: 254, endPoint y: 316, distance: 187.3
click at [254, 316] on icon at bounding box center [154, 264] width 244 height 244
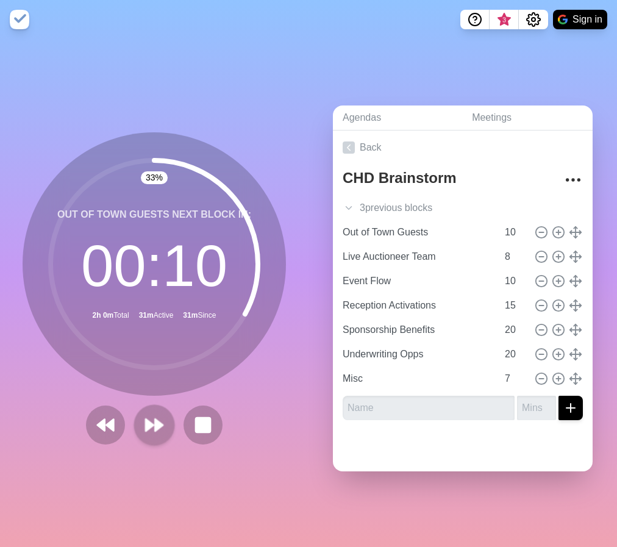
click at [155, 419] on polygon at bounding box center [159, 425] width 8 height 12
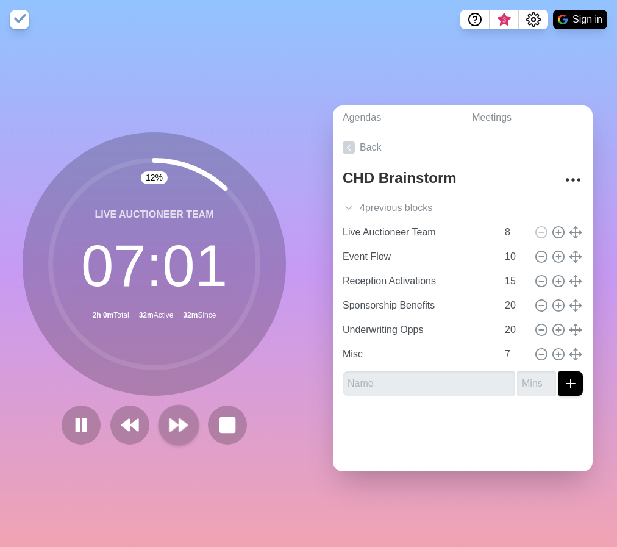
click at [180, 419] on polygon at bounding box center [183, 425] width 8 height 12
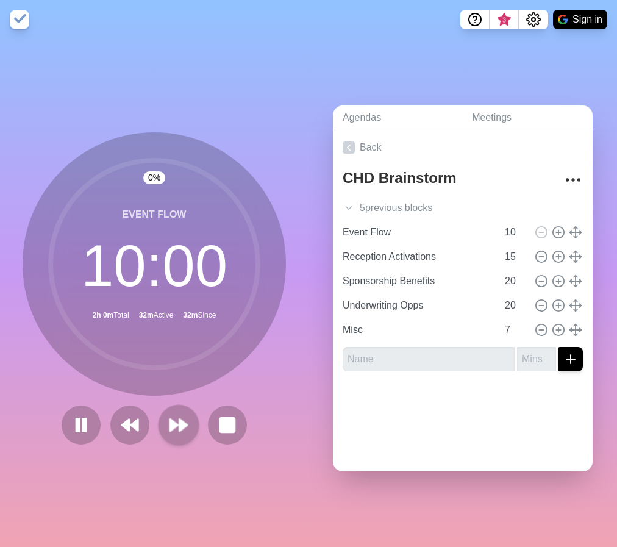
click at [180, 419] on polygon at bounding box center [183, 425] width 8 height 12
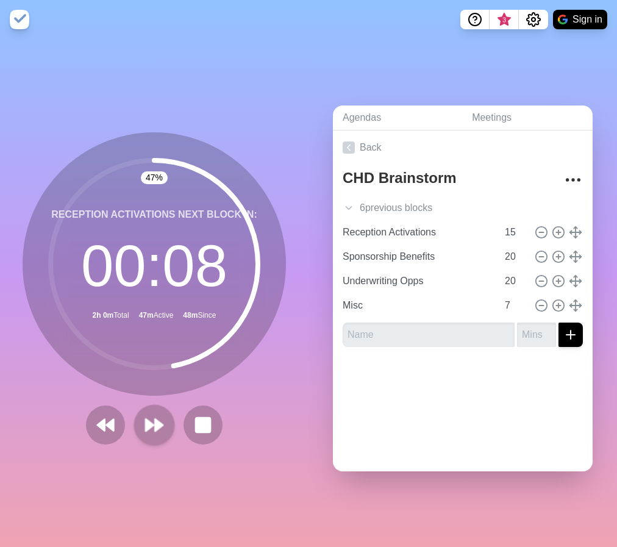
click at [158, 419] on icon at bounding box center [154, 424] width 21 height 21
